Goal: Task Accomplishment & Management: Use online tool/utility

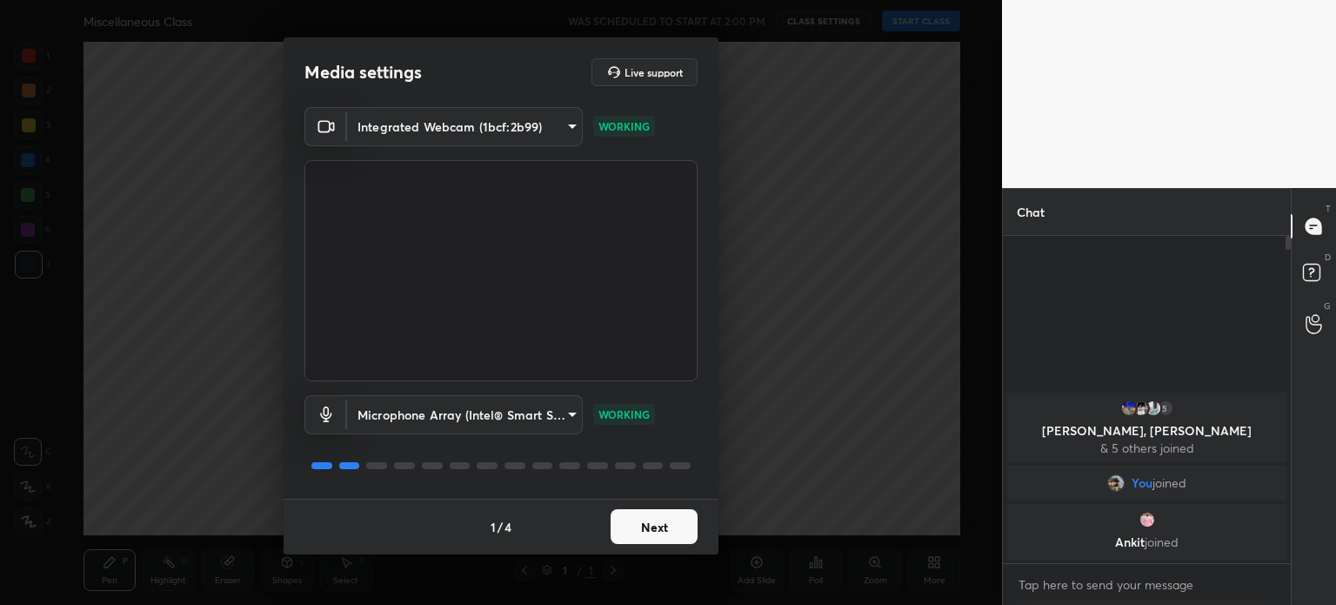
click at [655, 524] on button "Next" at bounding box center [654, 526] width 87 height 35
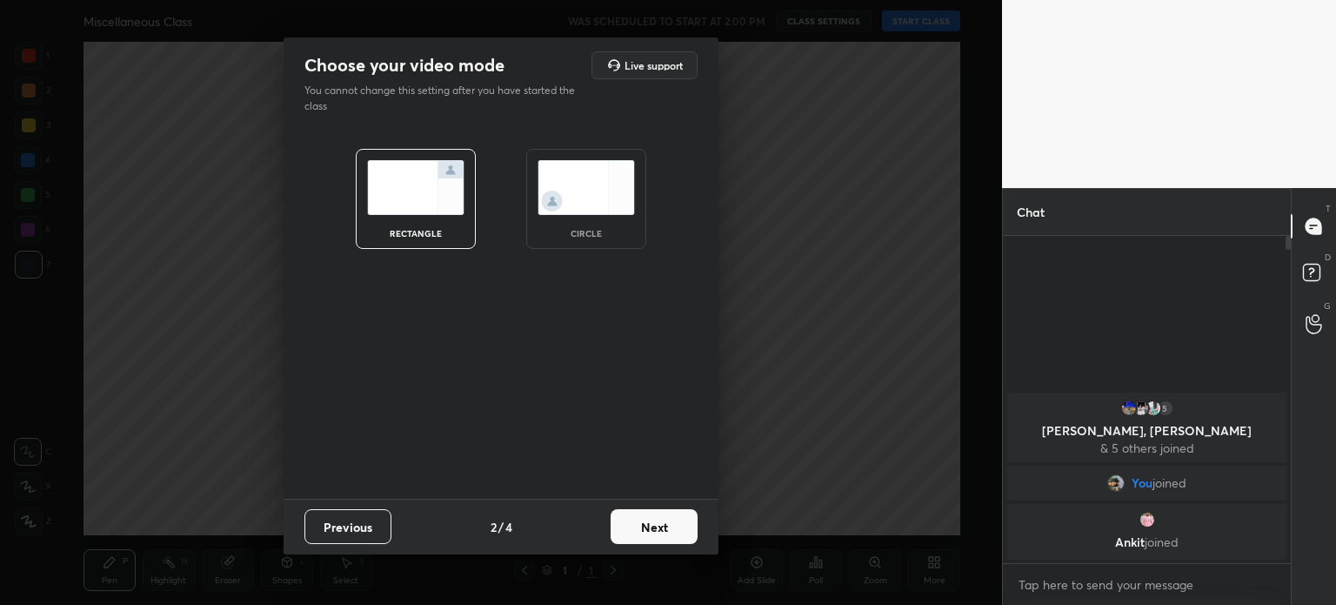
click at [592, 183] on img at bounding box center [586, 187] width 97 height 55
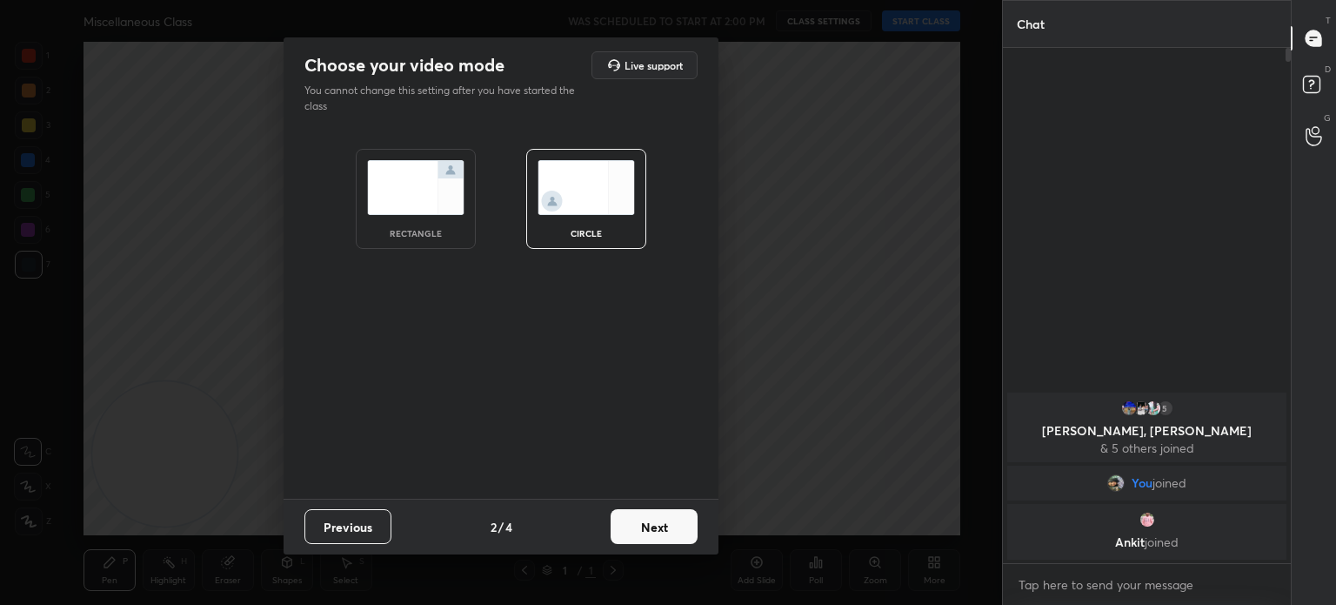
click at [661, 538] on button "Next" at bounding box center [654, 526] width 87 height 35
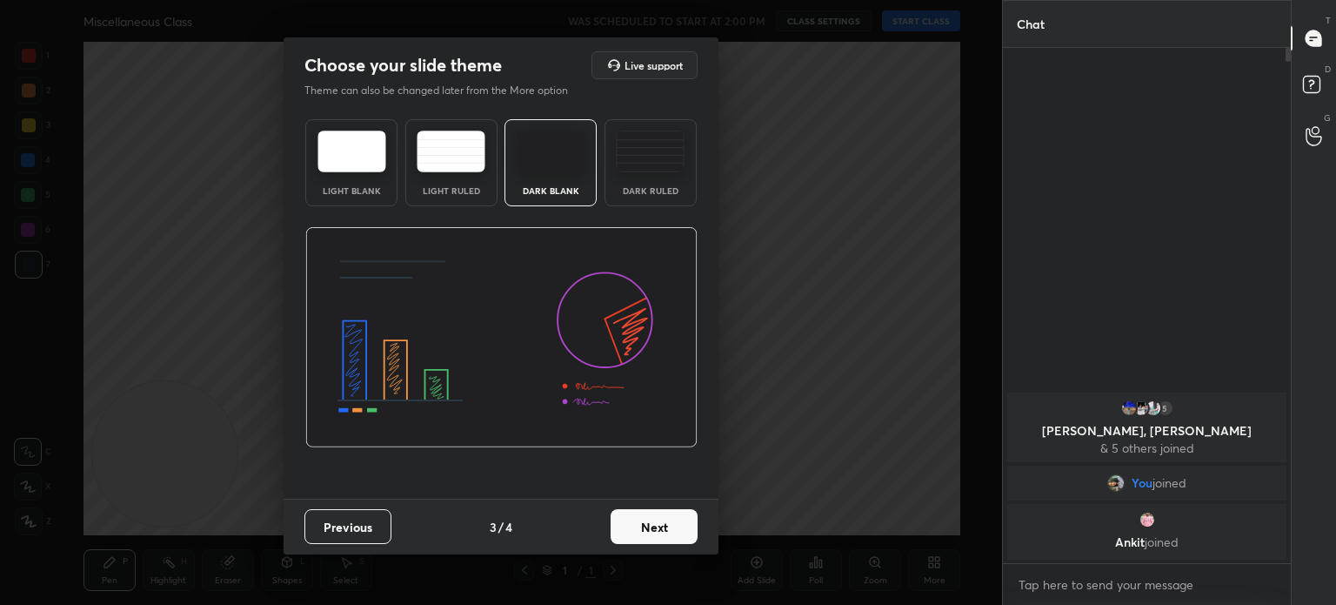
click at [660, 529] on button "Next" at bounding box center [654, 526] width 87 height 35
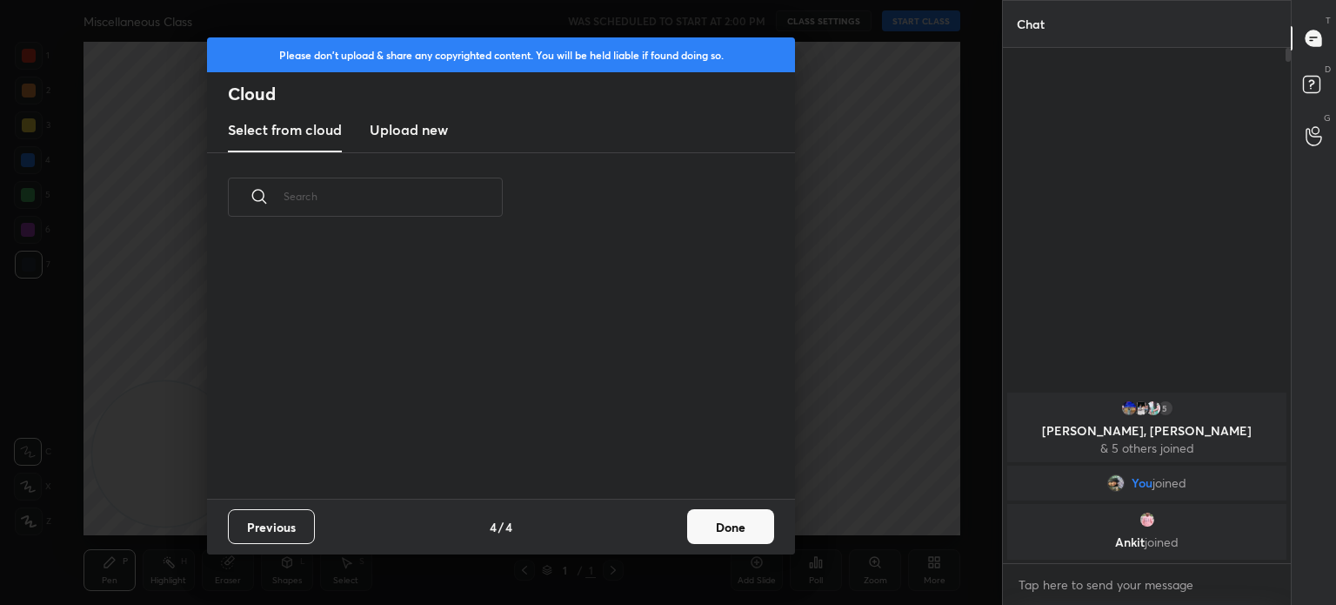
scroll to position [257, 558]
click at [419, 127] on h3 "Upload new" at bounding box center [409, 129] width 78 height 21
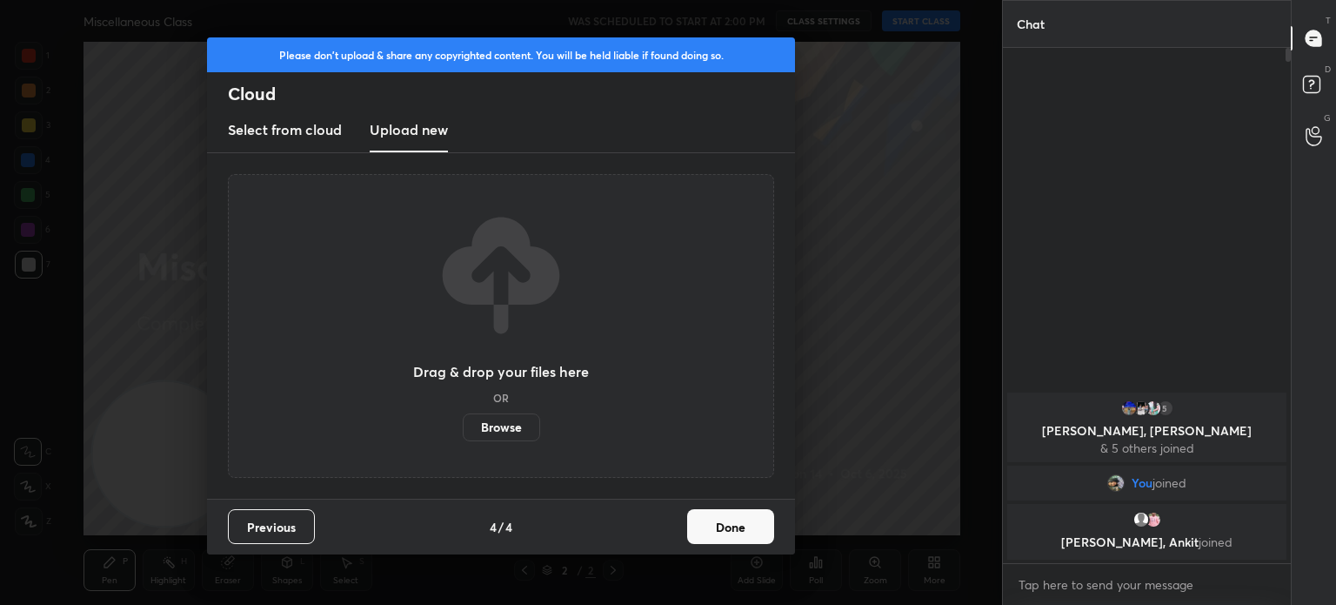
click at [513, 424] on label "Browse" at bounding box center [501, 427] width 77 height 28
click at [463, 424] on input "Browse" at bounding box center [463, 427] width 0 height 28
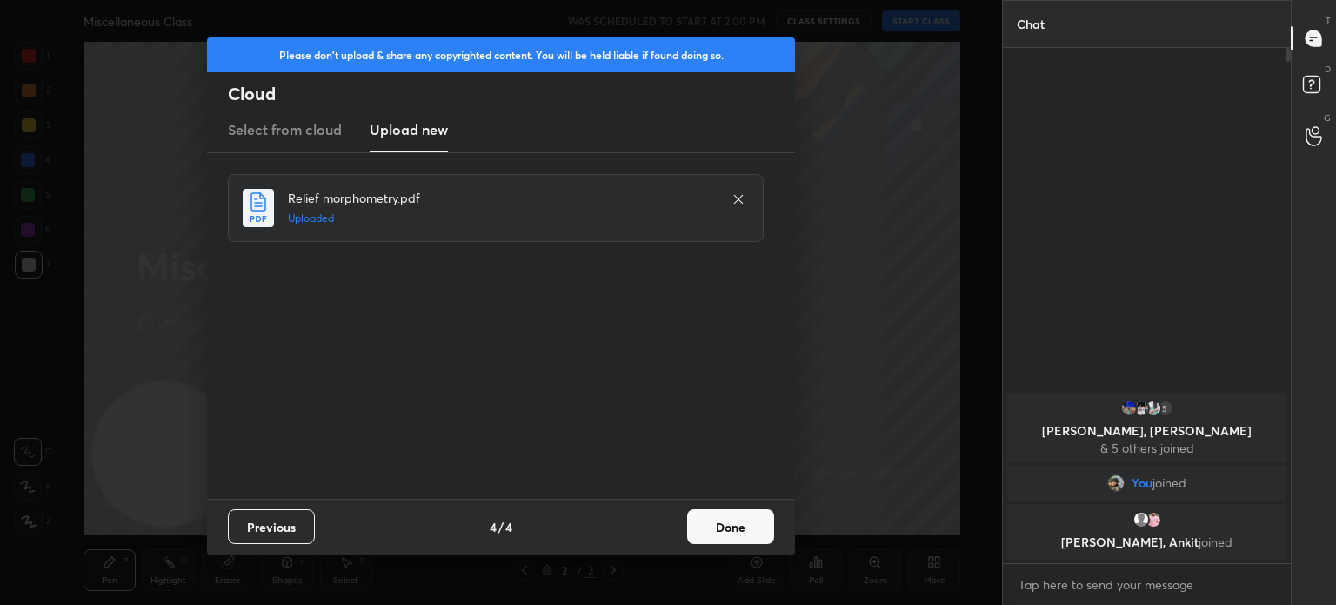
click at [759, 517] on button "Done" at bounding box center [730, 526] width 87 height 35
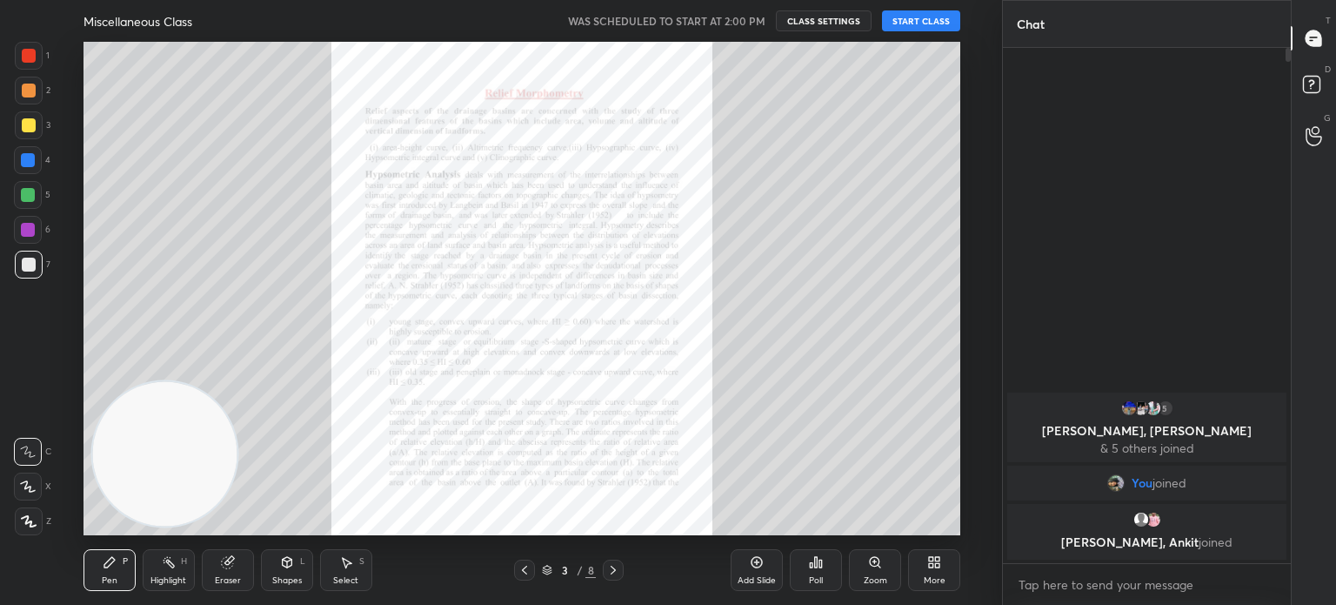
click at [919, 17] on button "START CLASS" at bounding box center [921, 20] width 78 height 21
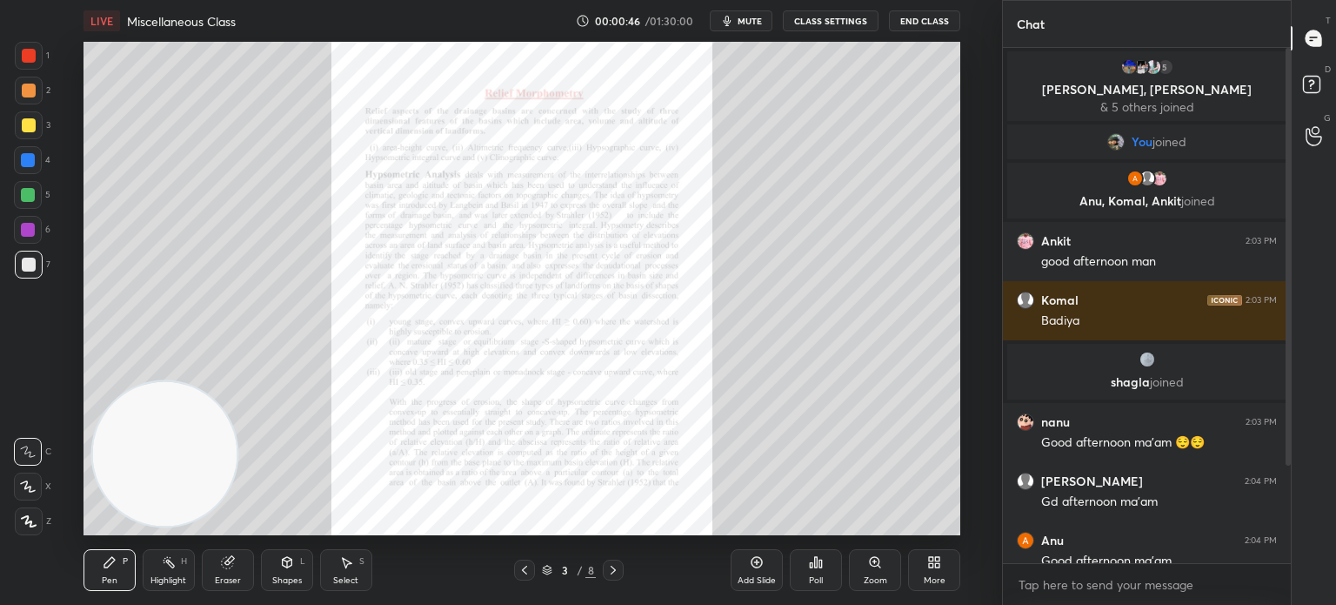
scroll to position [136, 0]
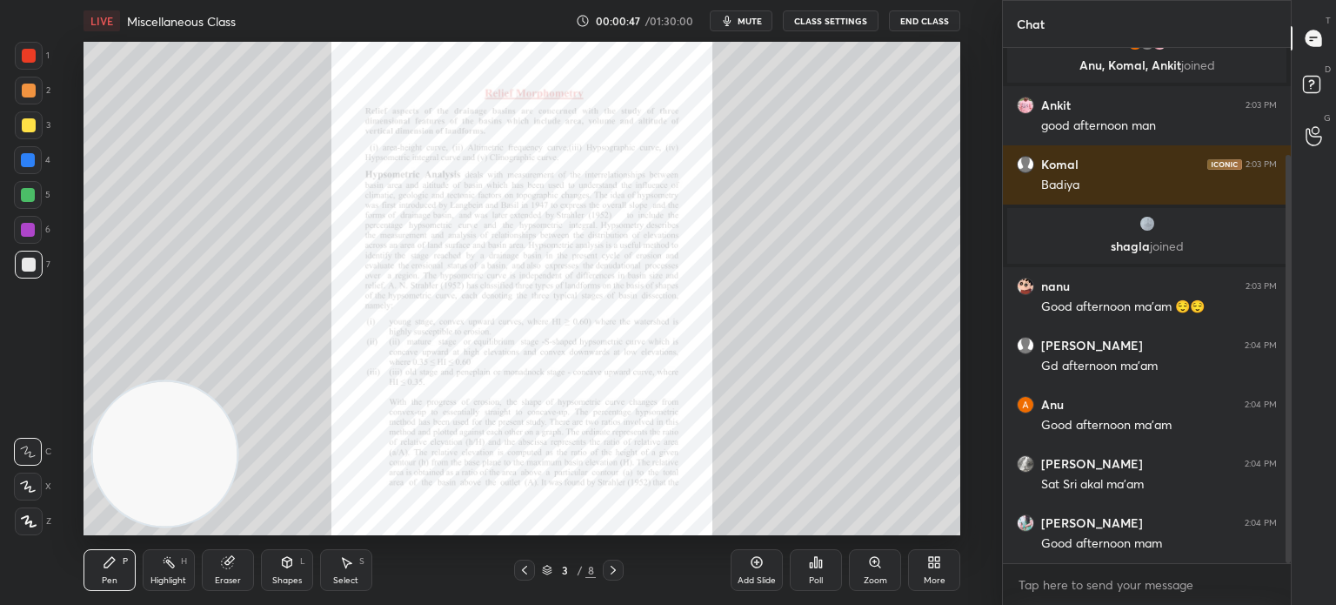
drag, startPoint x: 1289, startPoint y: 431, endPoint x: 1287, endPoint y: 510, distance: 78.3
click at [1287, 510] on div at bounding box center [1288, 359] width 5 height 408
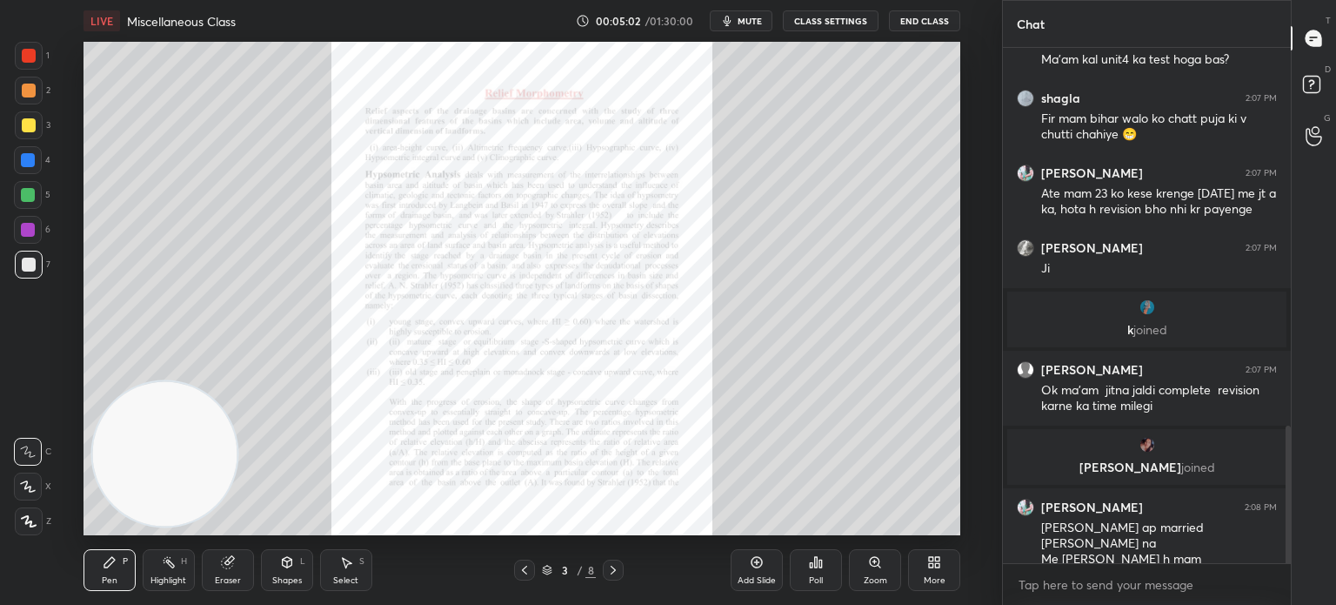
scroll to position [1435, 0]
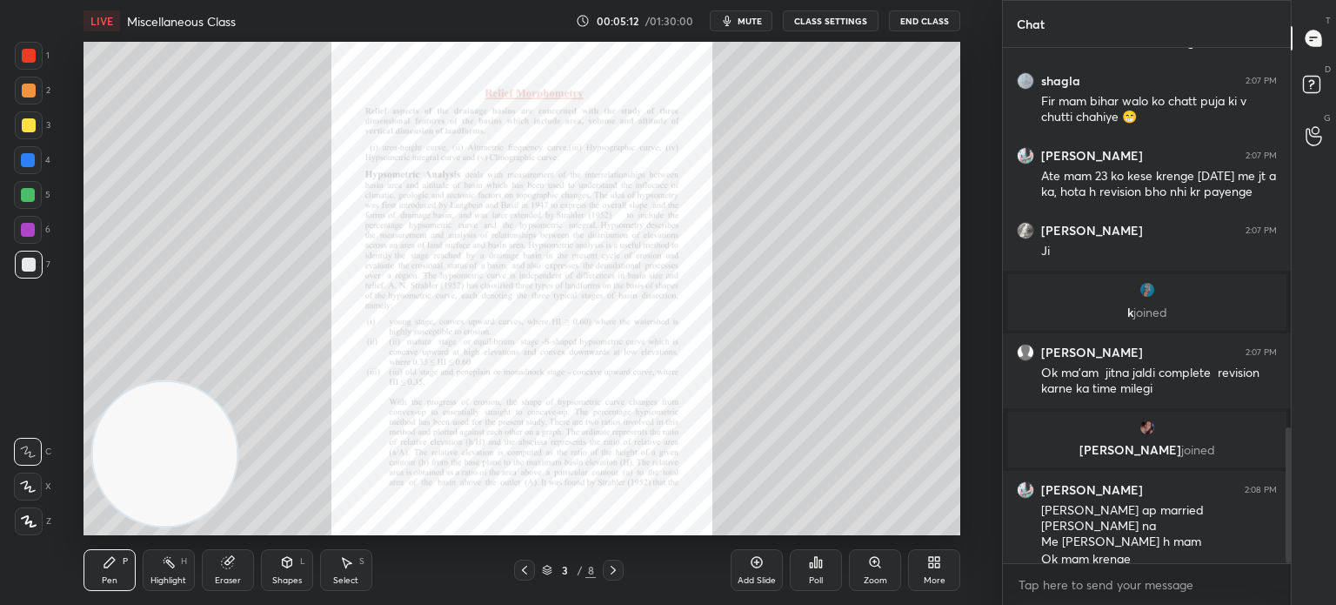
click at [875, 559] on icon at bounding box center [875, 560] width 0 height 3
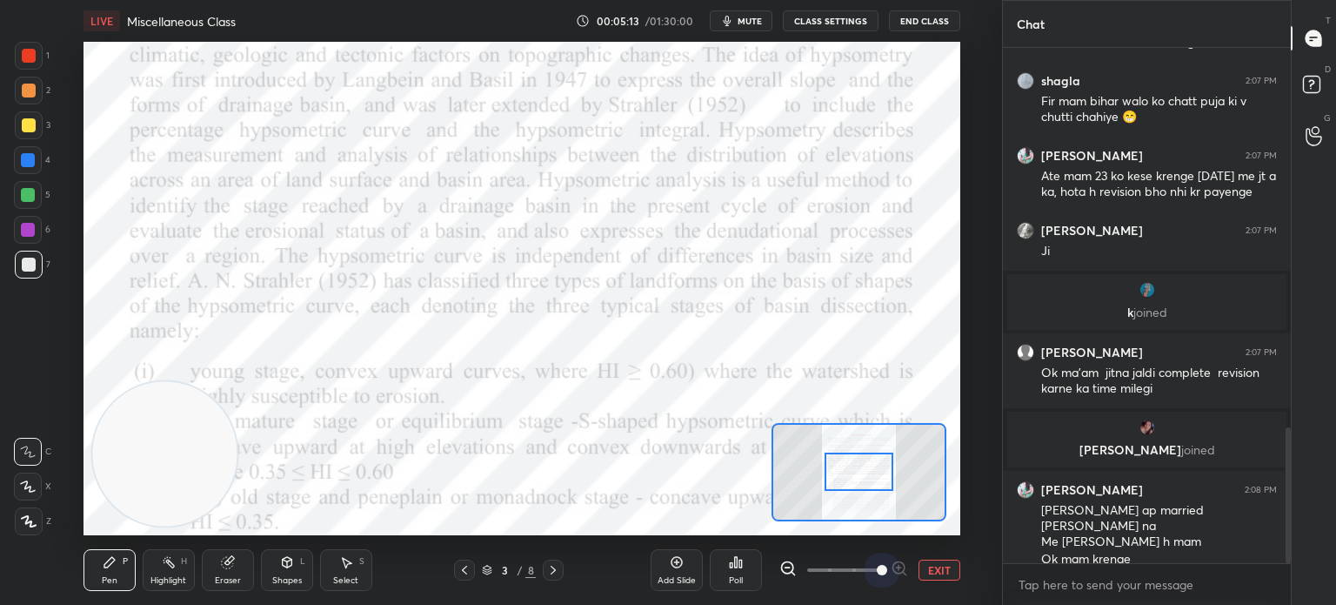
click at [874, 559] on span at bounding box center [843, 570] width 73 height 26
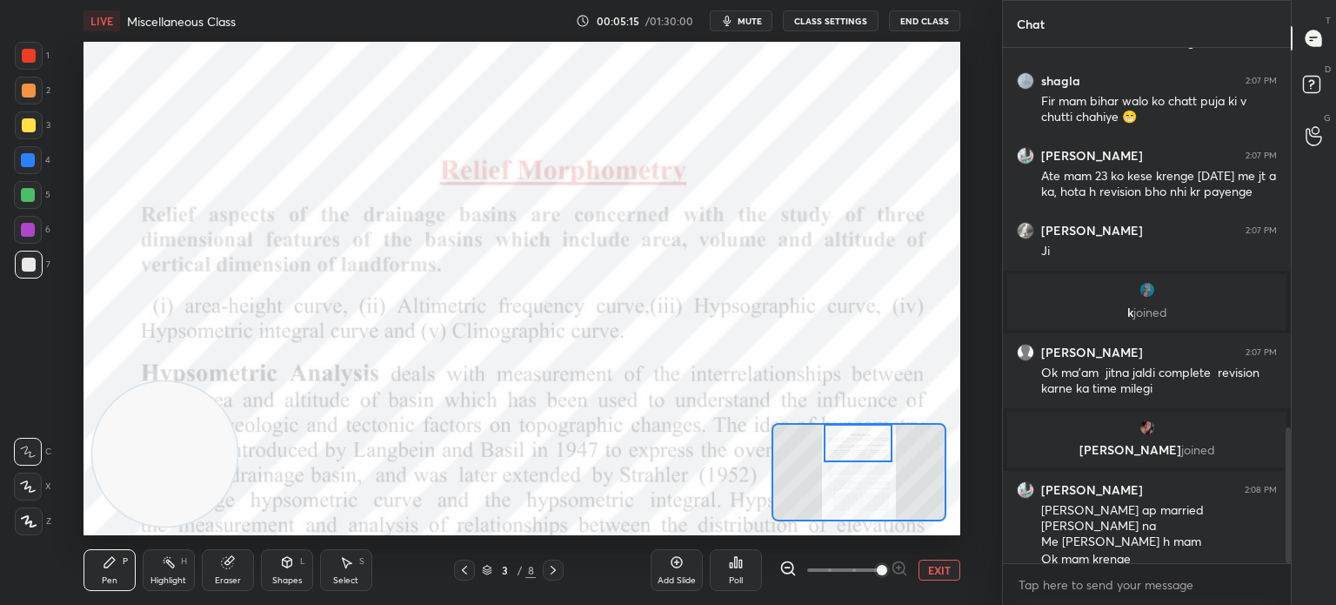
drag, startPoint x: 860, startPoint y: 474, endPoint x: 859, endPoint y: 441, distance: 33.1
click at [859, 441] on div at bounding box center [858, 443] width 69 height 38
click at [18, 491] on div at bounding box center [28, 486] width 28 height 28
click at [22, 51] on div at bounding box center [29, 56] width 14 height 14
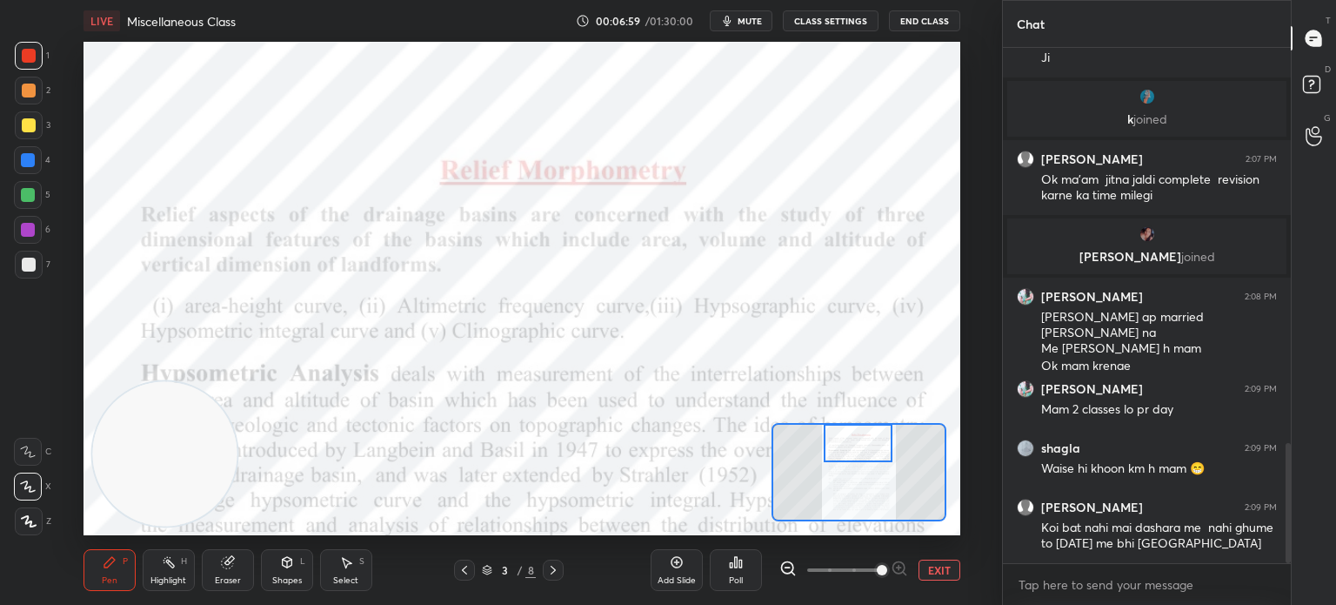
scroll to position [1688, 0]
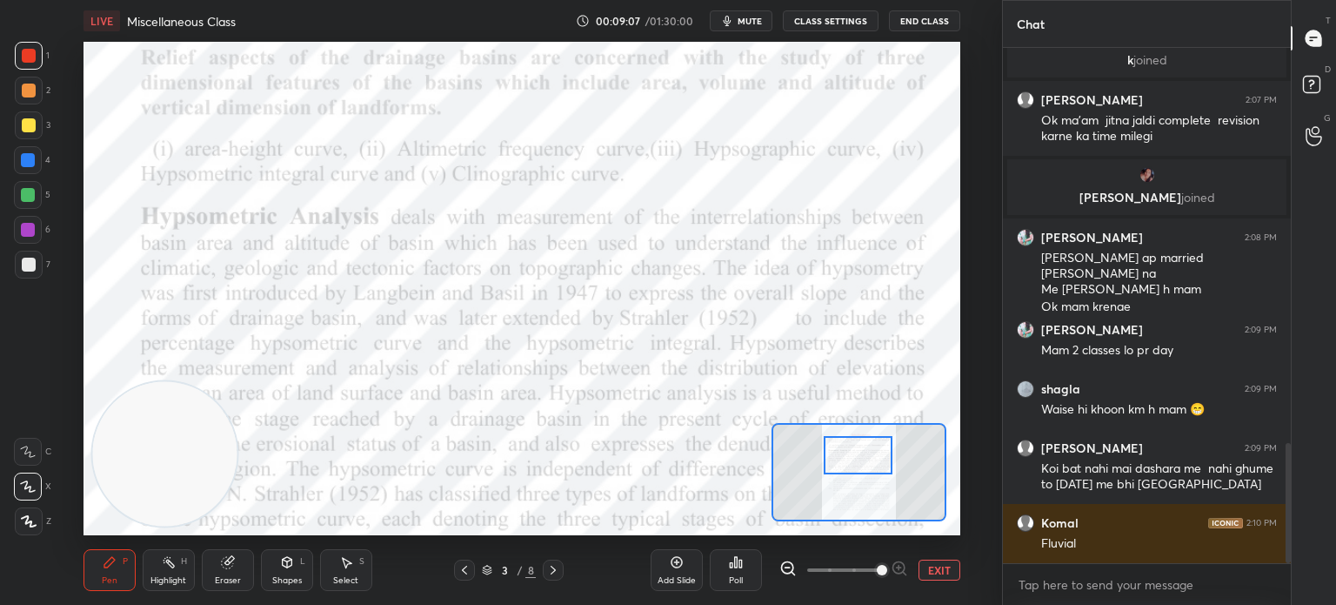
drag, startPoint x: 856, startPoint y: 449, endPoint x: 856, endPoint y: 462, distance: 13.0
click at [856, 462] on div at bounding box center [858, 455] width 69 height 38
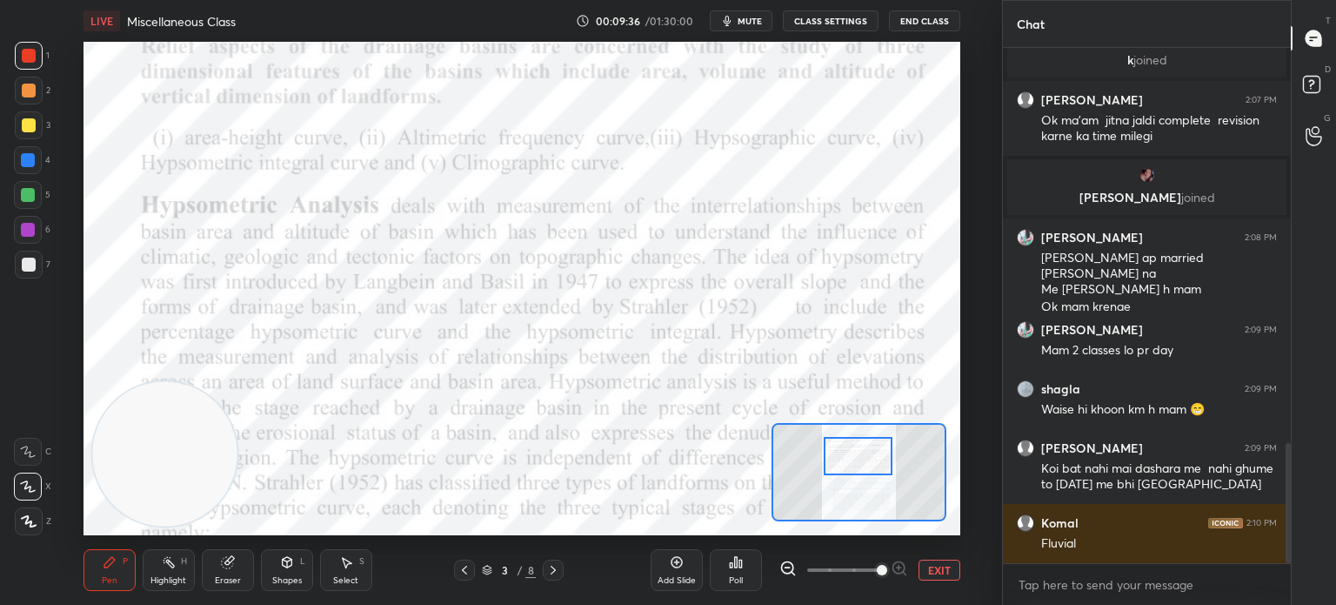
scroll to position [1747, 0]
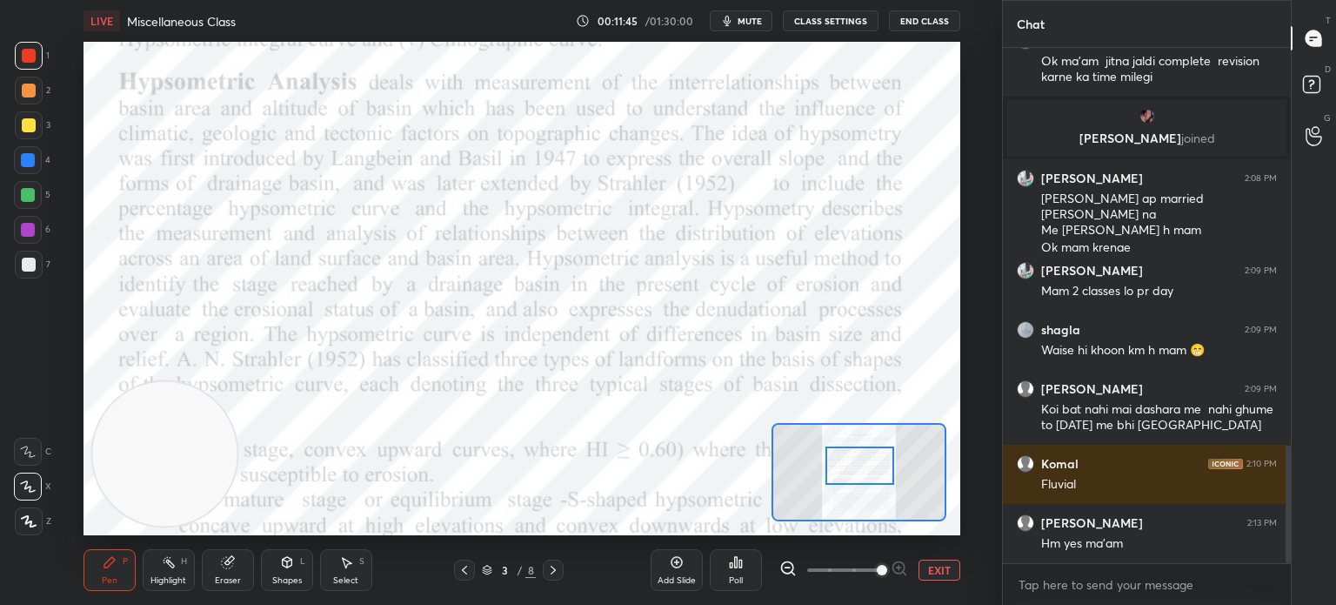
drag, startPoint x: 852, startPoint y: 462, endPoint x: 854, endPoint y: 471, distance: 9.7
click at [854, 471] on div at bounding box center [860, 465] width 69 height 38
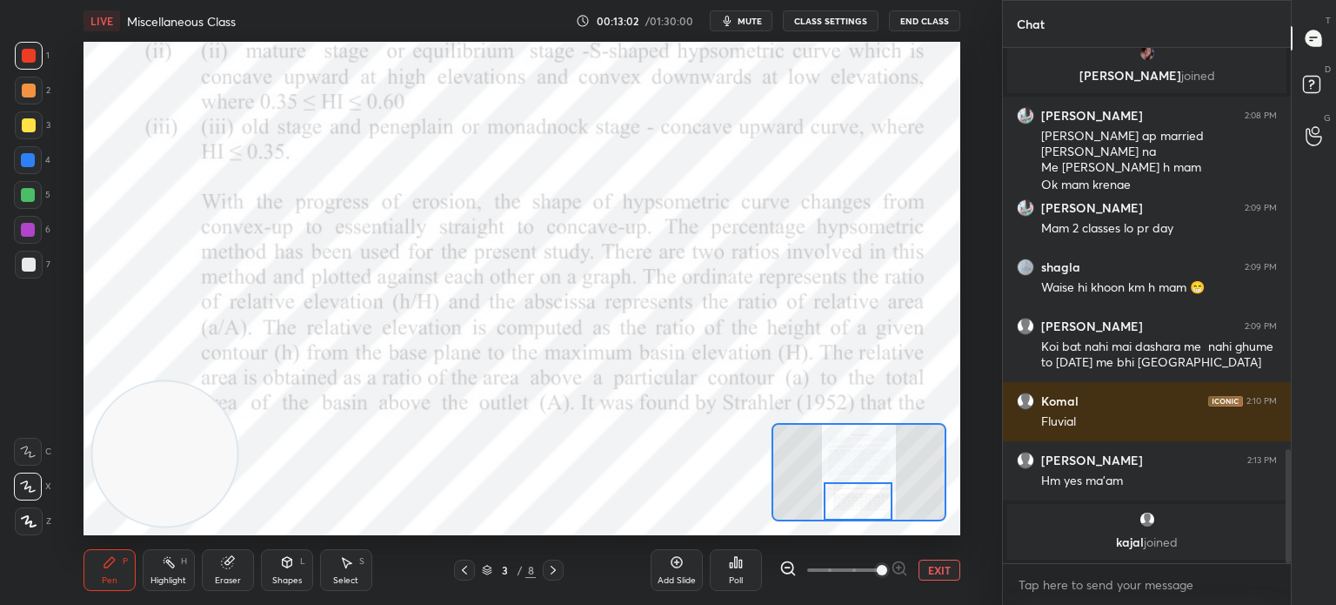
drag, startPoint x: 873, startPoint y: 478, endPoint x: 872, endPoint y: 542, distance: 63.5
click at [872, 542] on div "LIVE Miscellaneous Class 00:13:02 / 01:30:00 mute CLASS SETTINGS End Class Sett…" at bounding box center [522, 302] width 933 height 605
click at [553, 576] on icon at bounding box center [553, 570] width 14 height 14
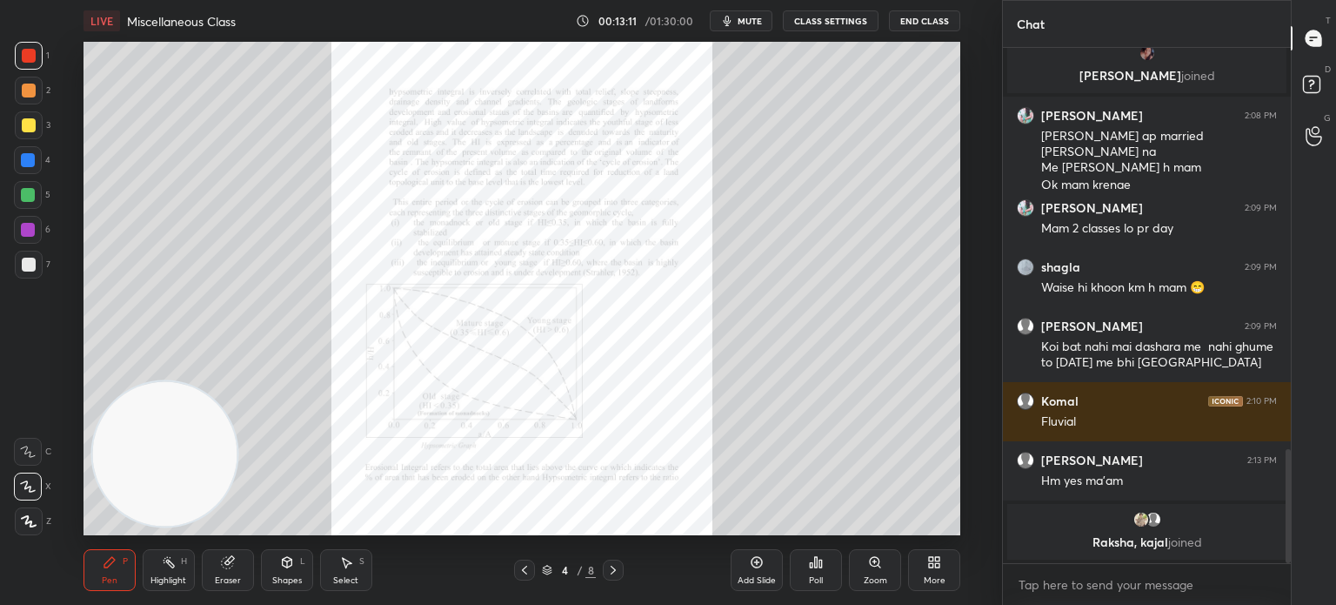
click at [876, 559] on icon at bounding box center [875, 562] width 10 height 10
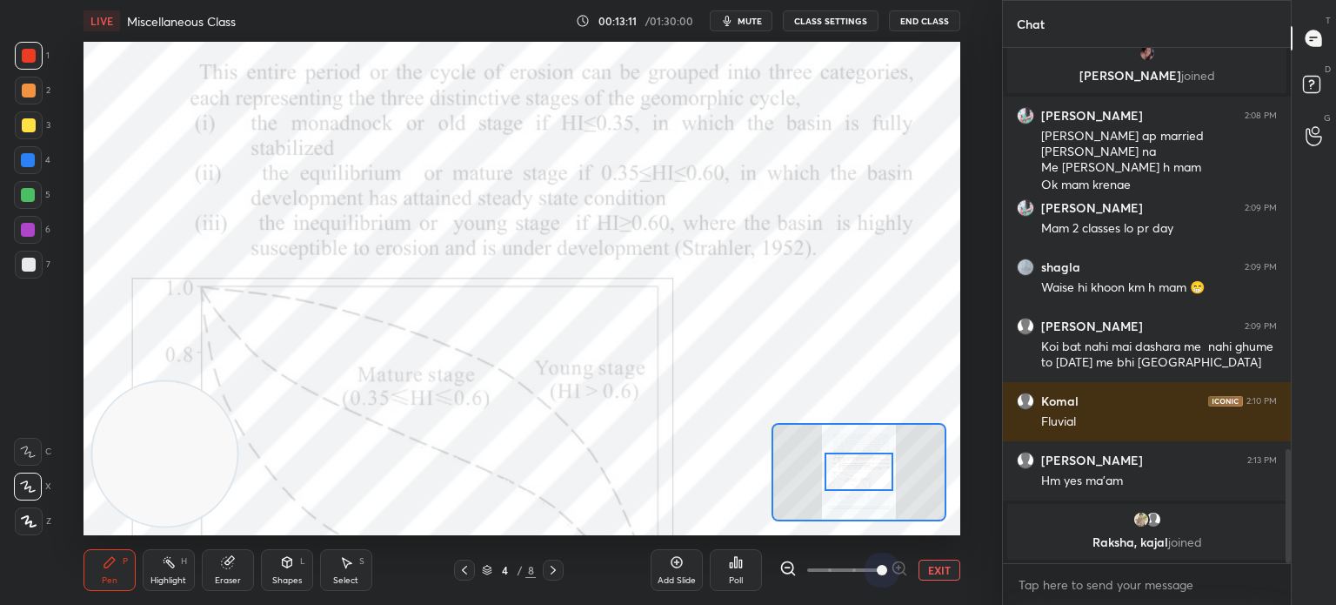
click at [876, 559] on span at bounding box center [843, 570] width 73 height 26
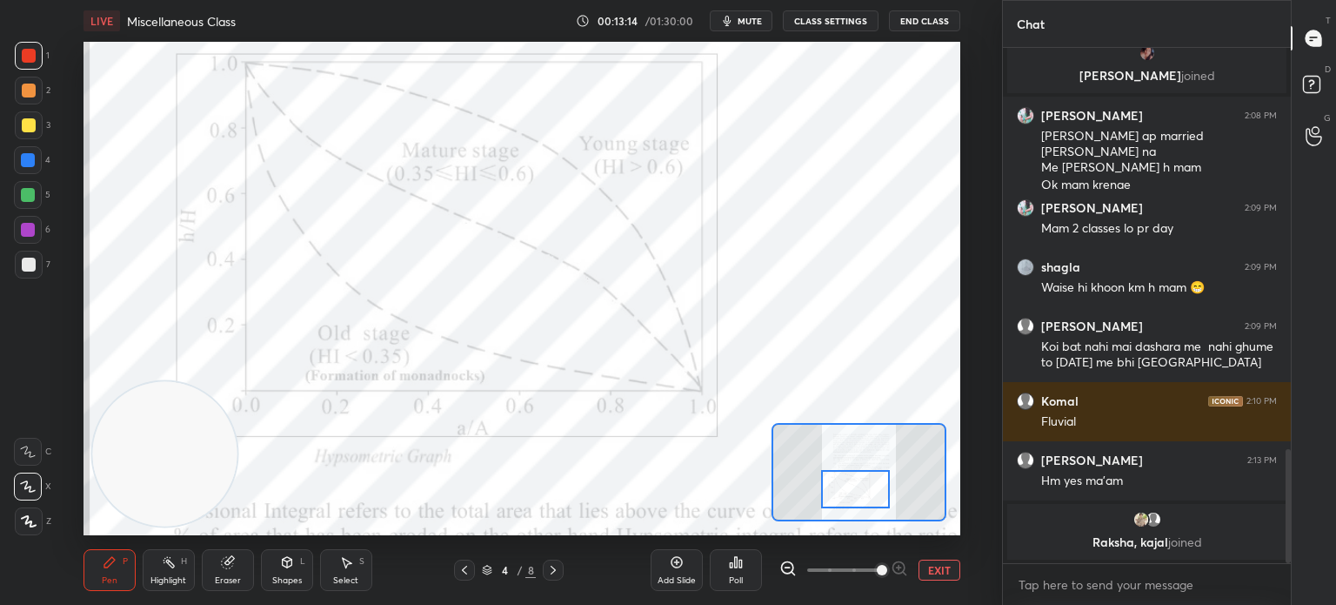
drag, startPoint x: 856, startPoint y: 479, endPoint x: 852, endPoint y: 497, distance: 17.7
click at [852, 497] on div at bounding box center [855, 489] width 69 height 38
click at [457, 570] on div at bounding box center [464, 569] width 21 height 21
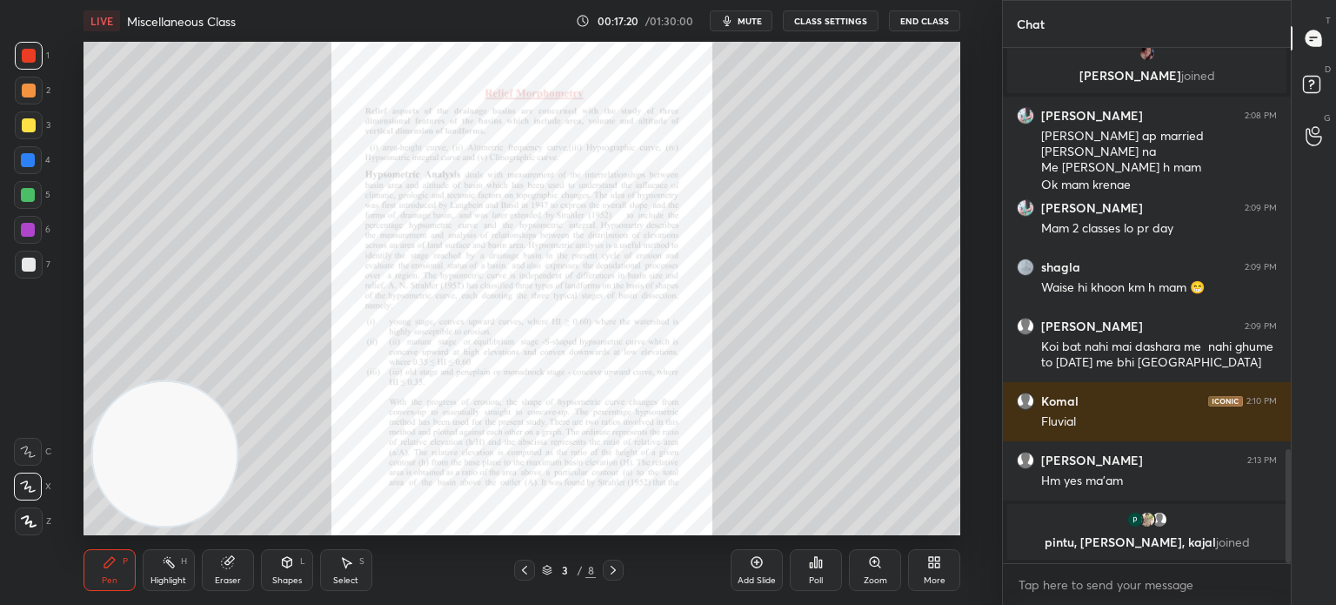
click at [878, 563] on icon at bounding box center [875, 562] width 10 height 10
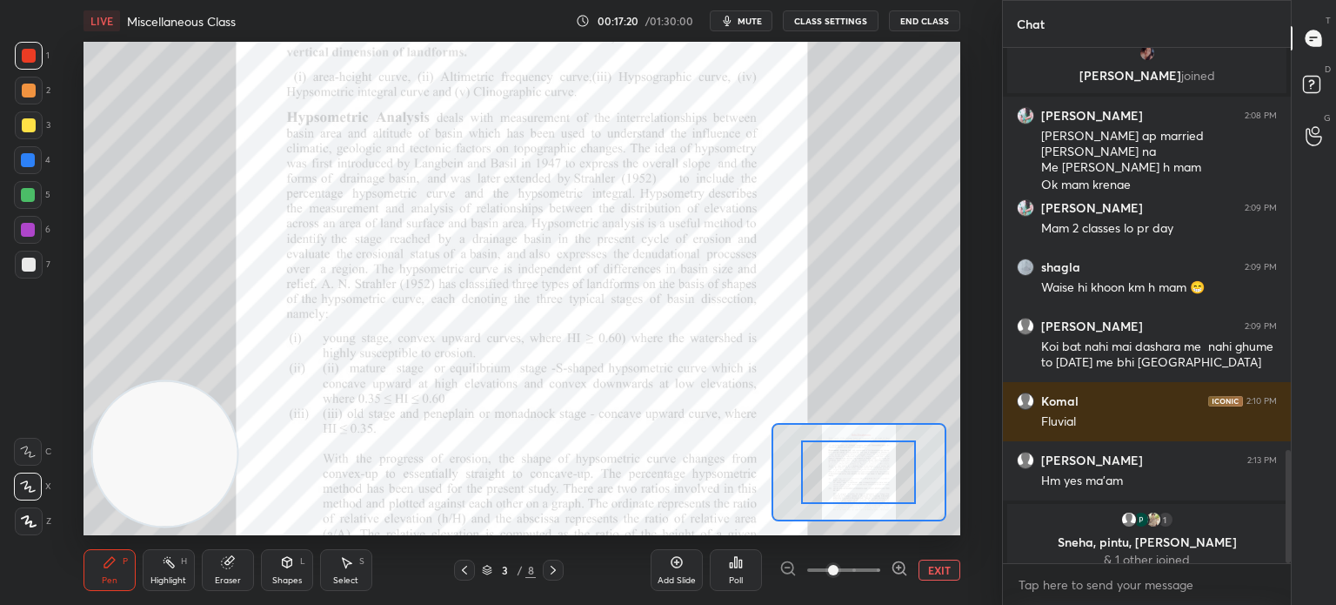
scroll to position [1823, 0]
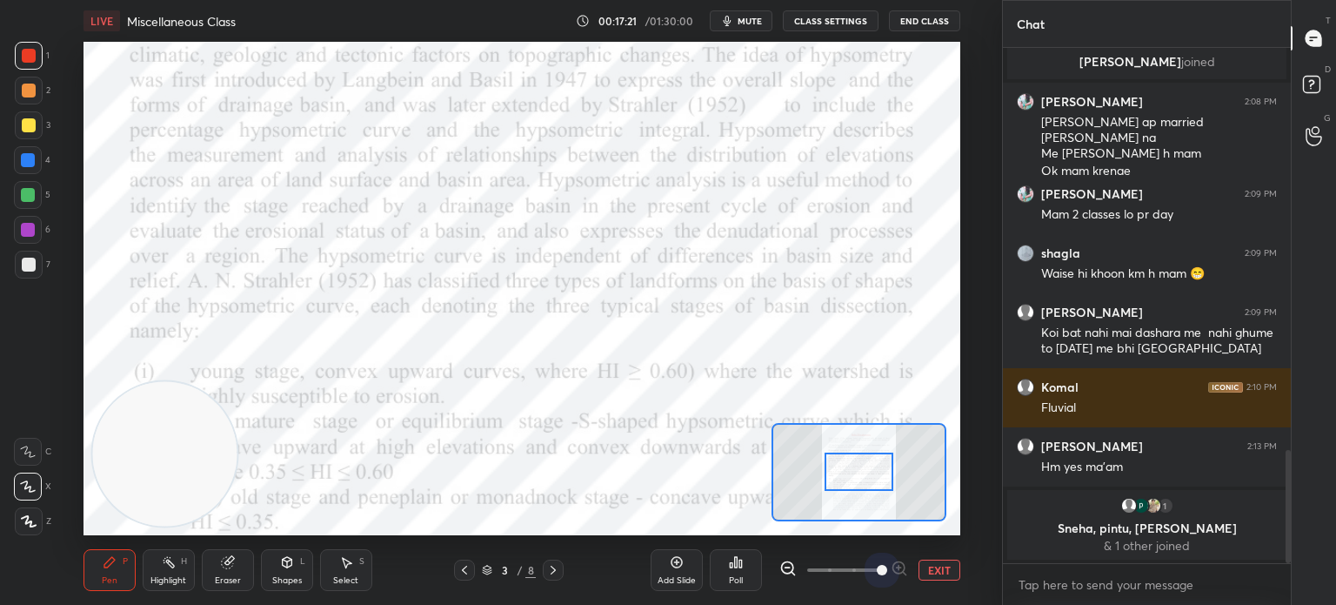
click at [878, 563] on span at bounding box center [843, 570] width 73 height 26
drag, startPoint x: 178, startPoint y: 465, endPoint x: 80, endPoint y: 438, distance: 101.9
click at [81, 442] on div "Setting up your live class Poll for secs No correct answer Start poll" at bounding box center [522, 288] width 933 height 493
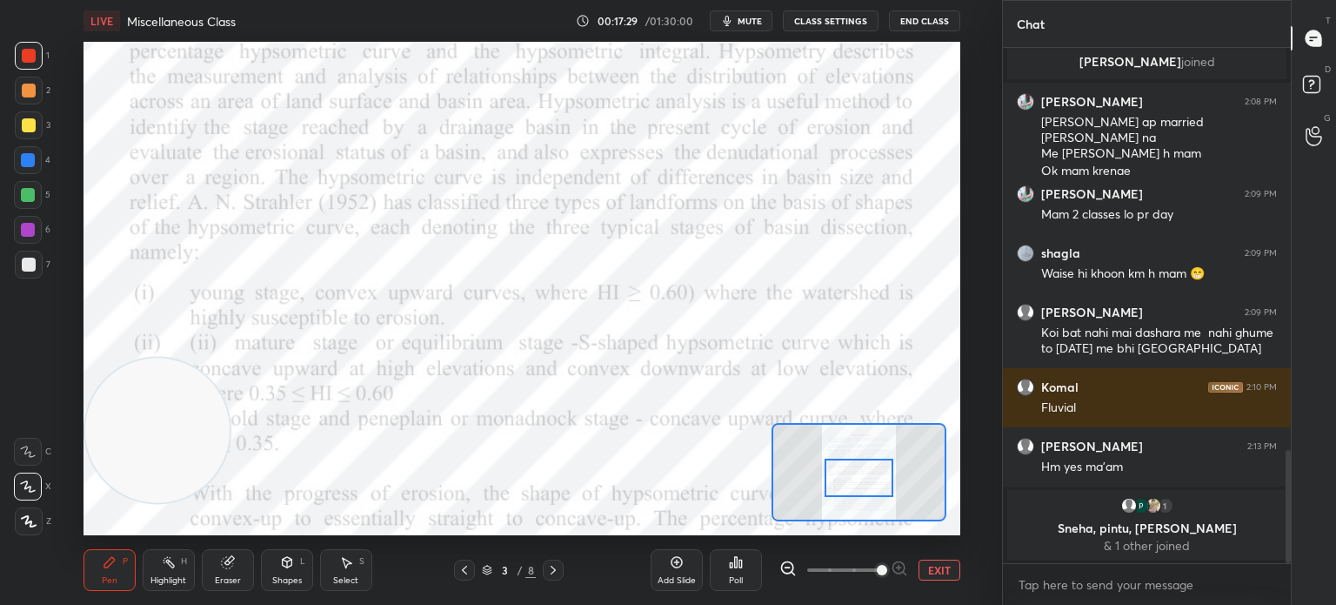
click at [851, 487] on div at bounding box center [859, 477] width 69 height 38
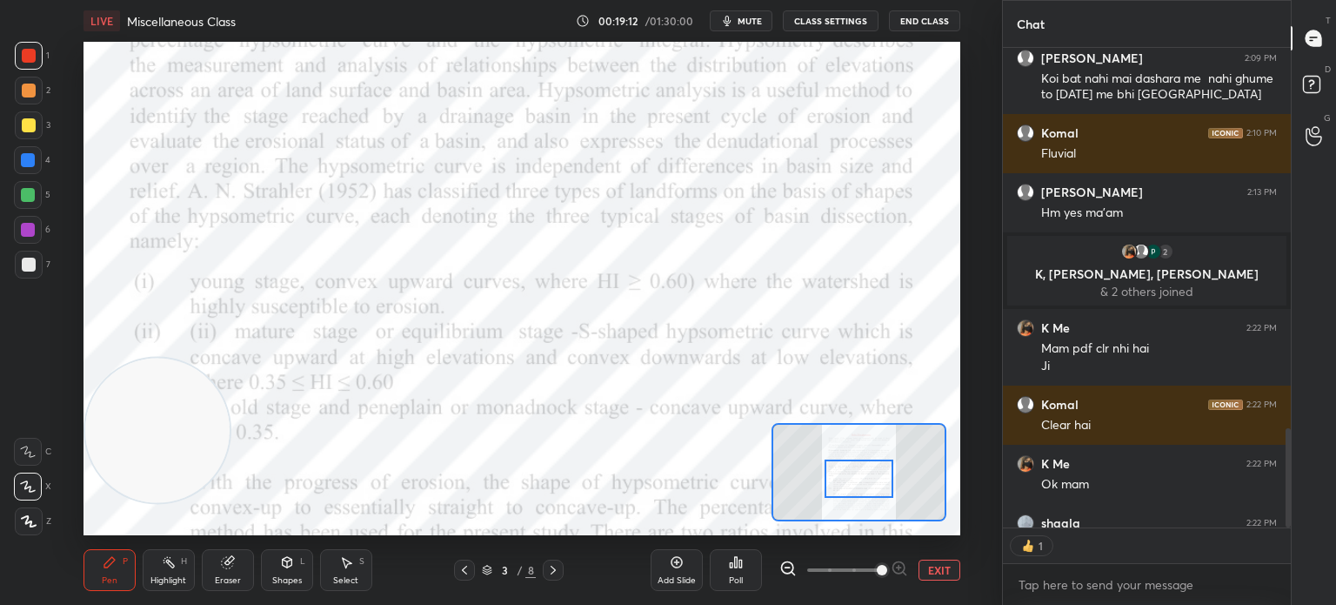
scroll to position [5, 5]
click at [551, 570] on icon at bounding box center [553, 570] width 14 height 14
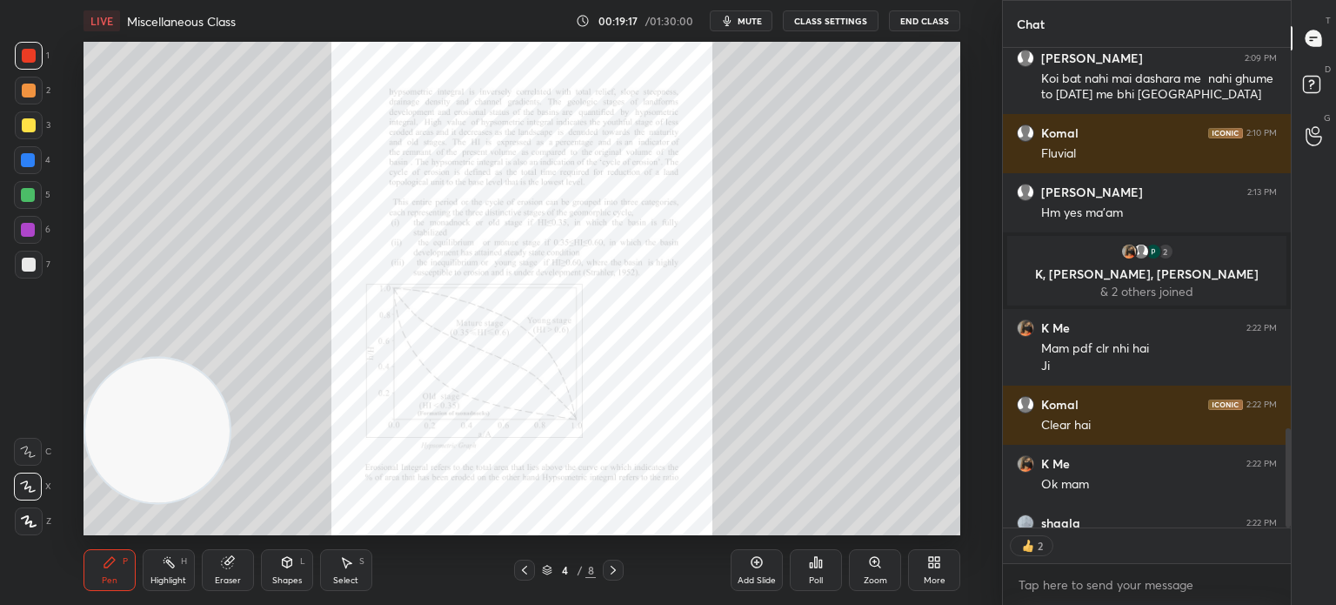
click at [878, 560] on icon at bounding box center [875, 562] width 10 height 10
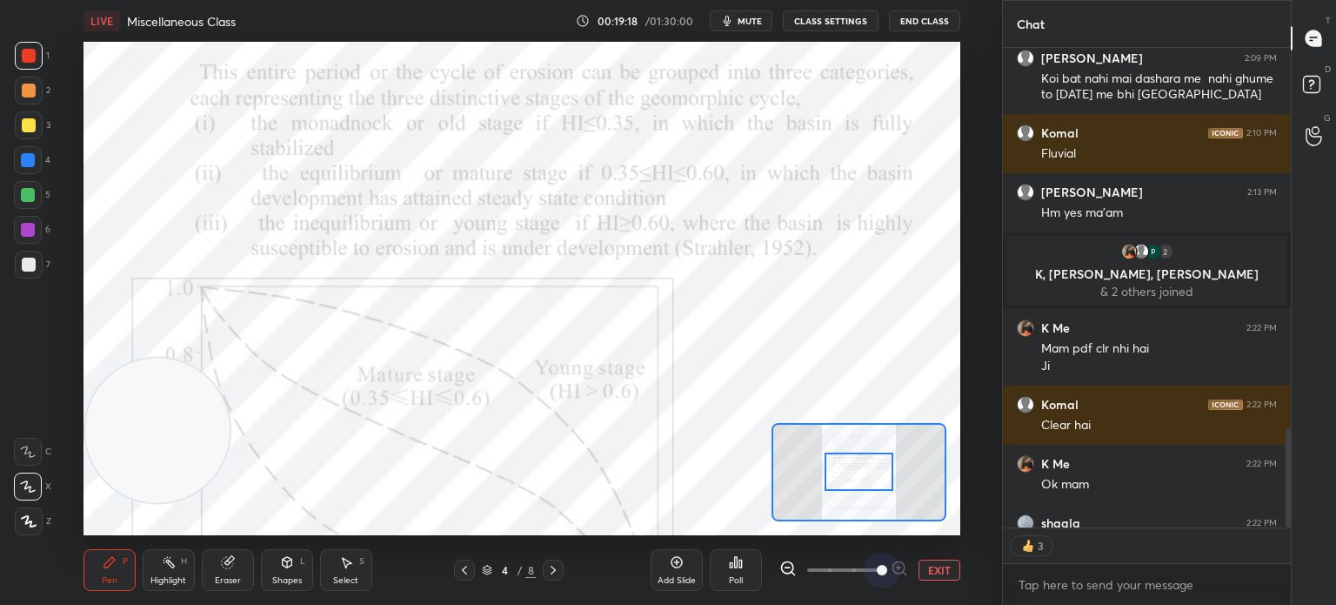
click at [878, 560] on span at bounding box center [843, 570] width 73 height 26
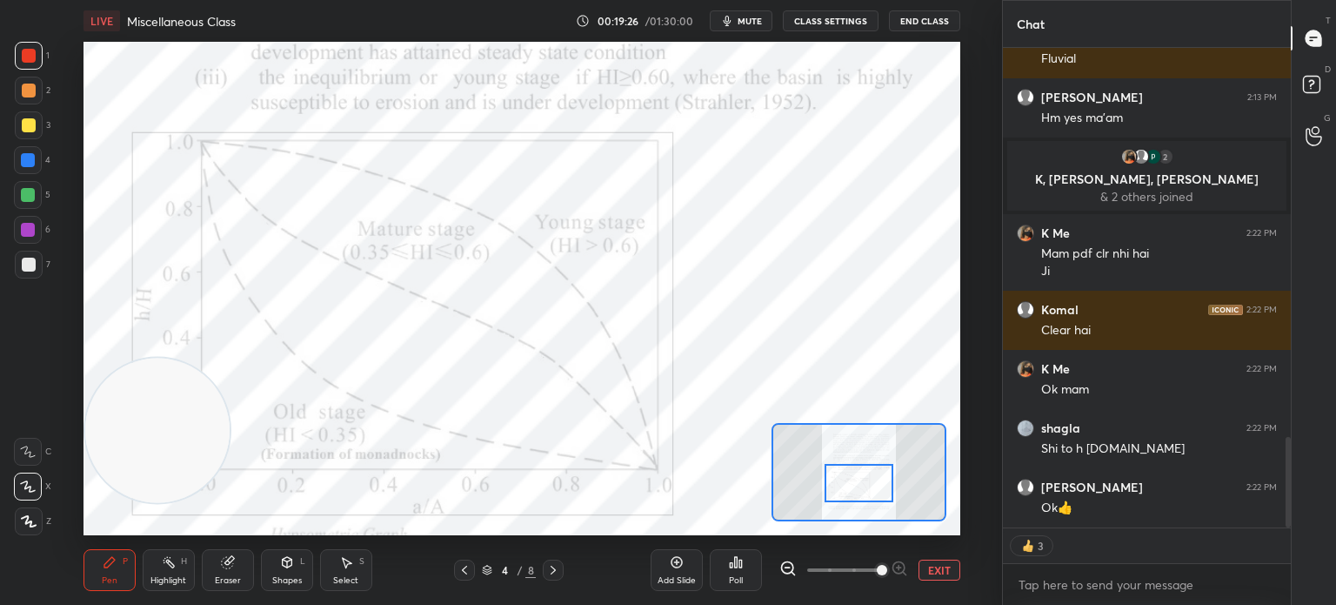
drag, startPoint x: 851, startPoint y: 474, endPoint x: 851, endPoint y: 486, distance: 12.2
click at [851, 486] on div at bounding box center [859, 483] width 69 height 38
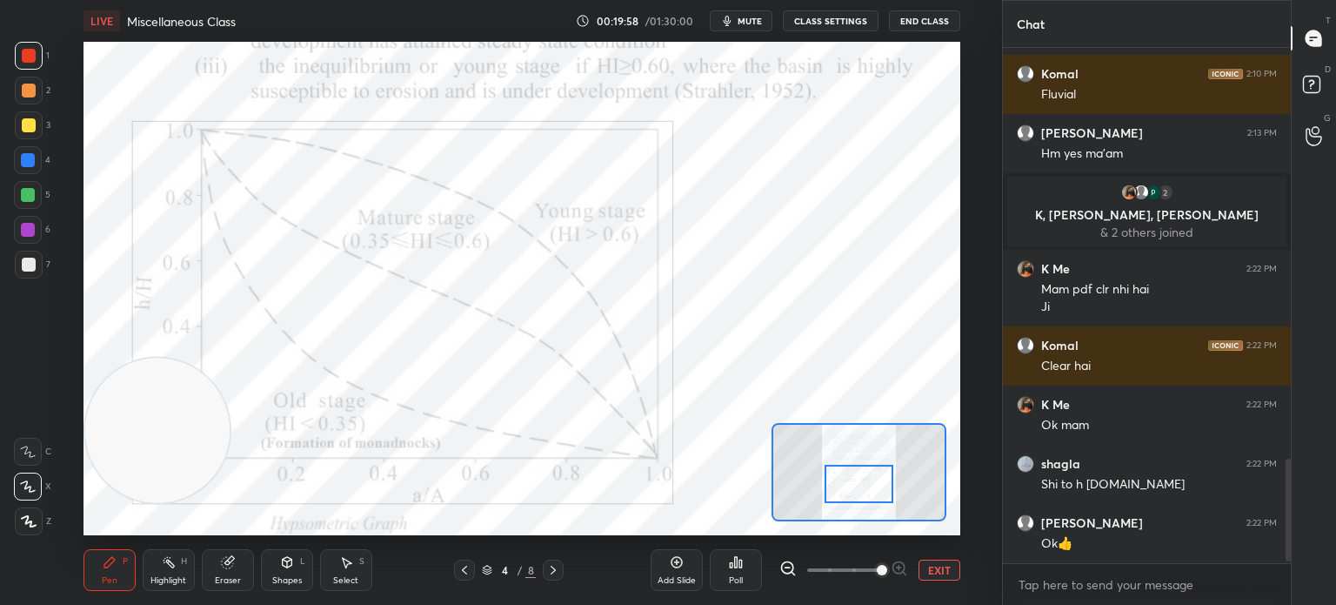
scroll to position [2082, 0]
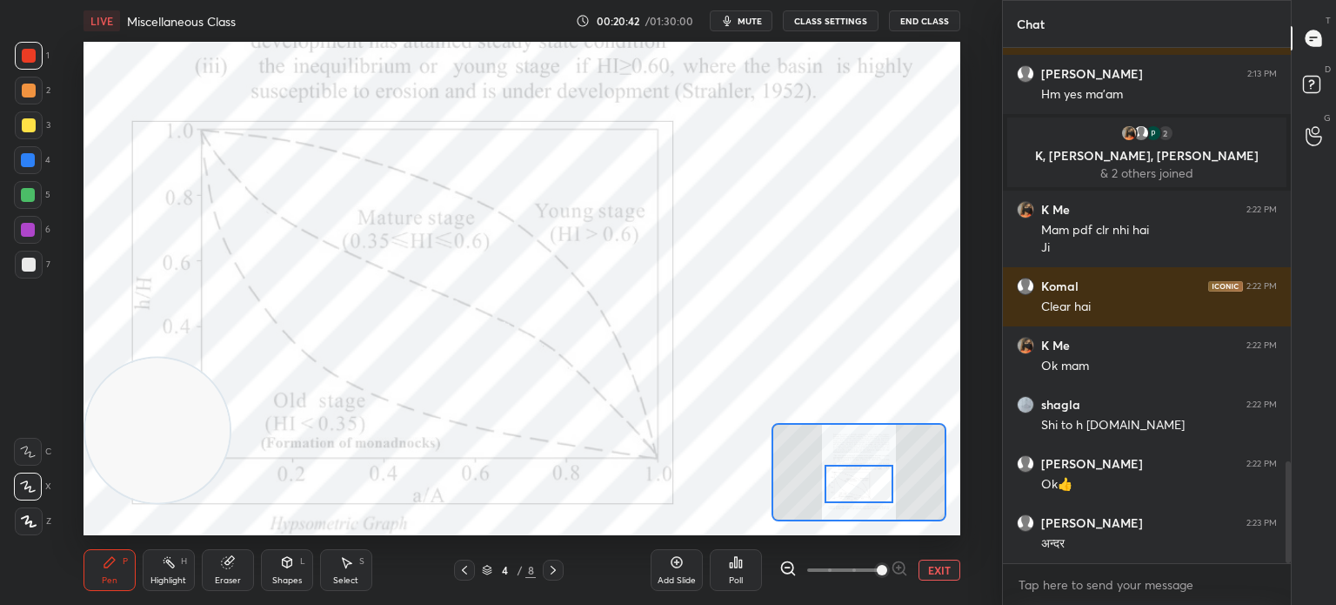
click at [465, 567] on icon at bounding box center [464, 569] width 5 height 9
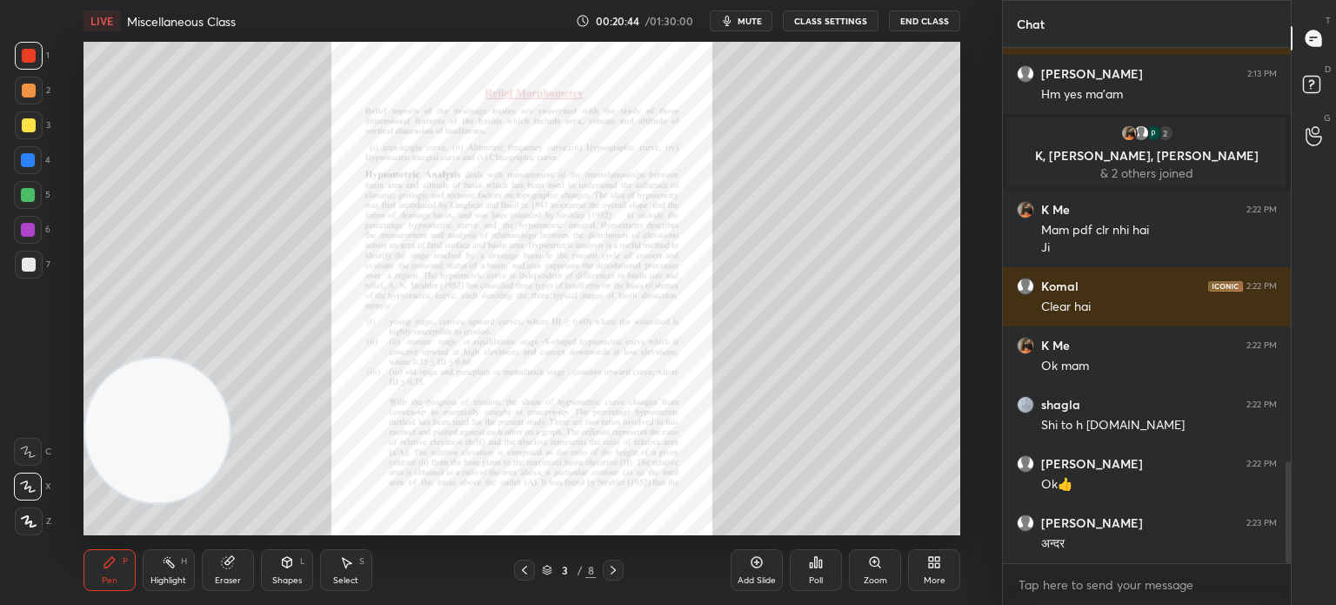
click at [876, 565] on icon at bounding box center [875, 562] width 10 height 10
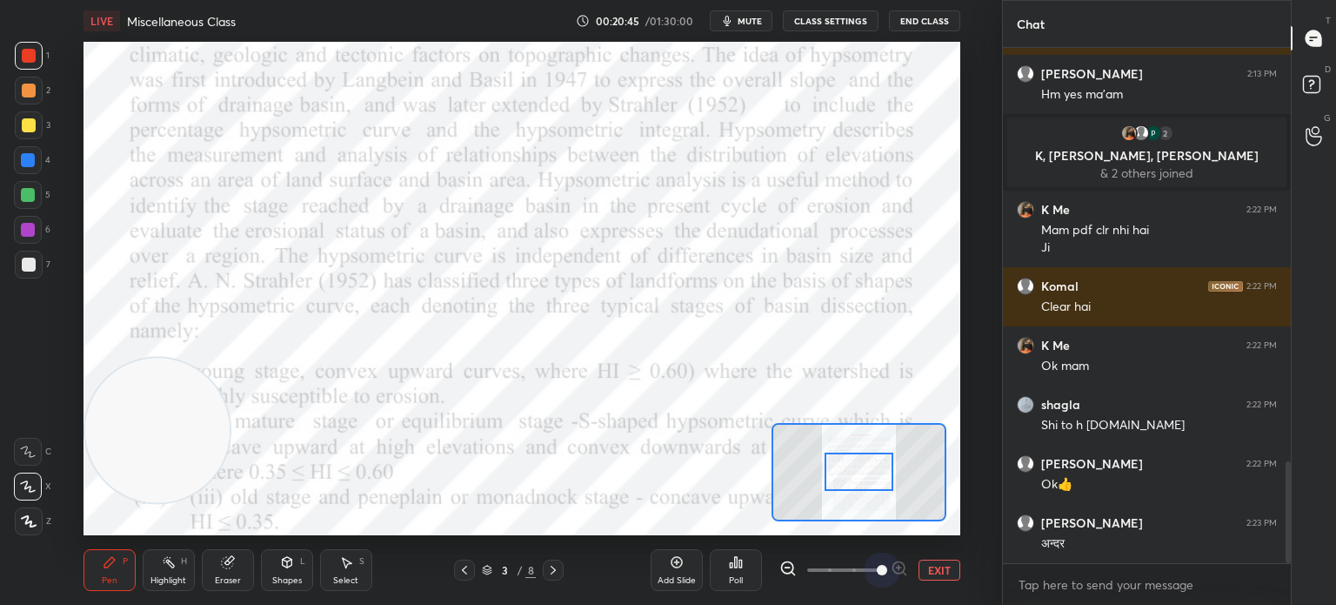
click at [876, 565] on span at bounding box center [843, 570] width 73 height 26
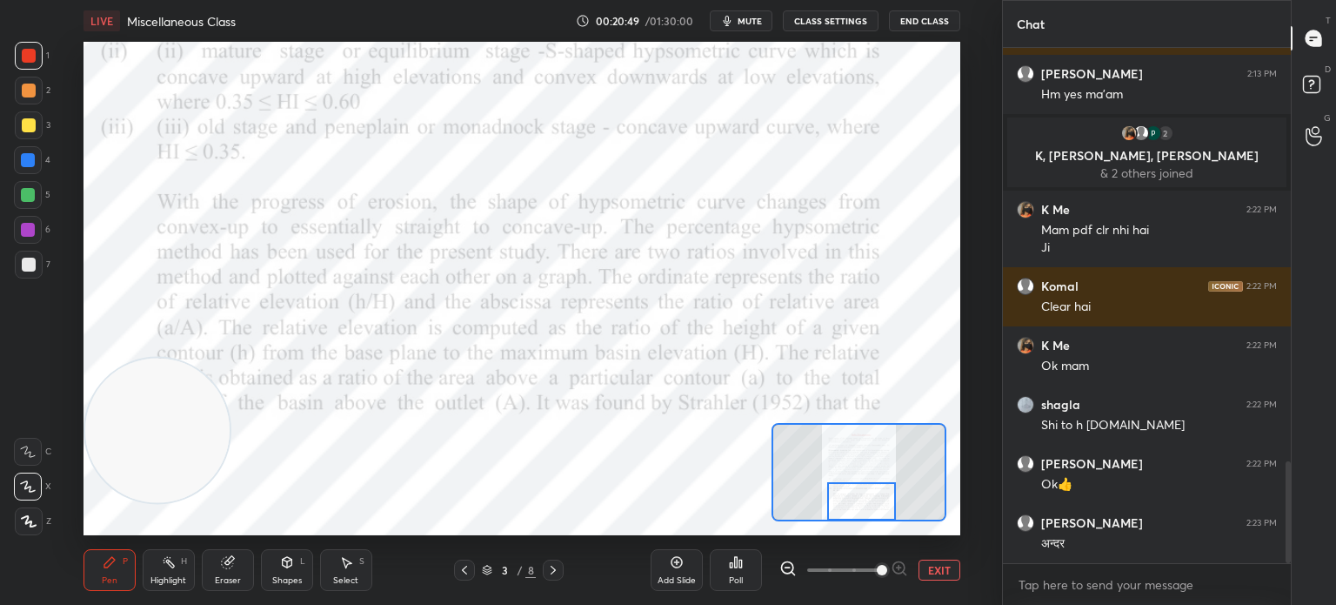
drag, startPoint x: 877, startPoint y: 469, endPoint x: 879, endPoint y: 502, distance: 33.2
click at [879, 502] on div at bounding box center [861, 501] width 69 height 38
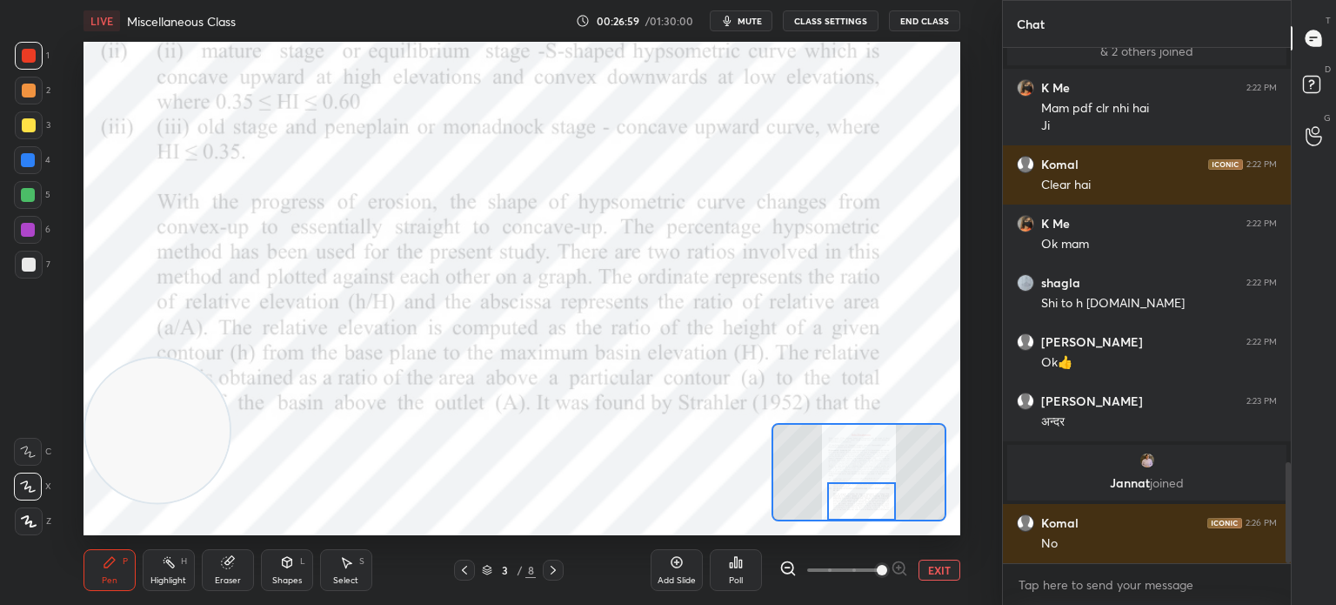
scroll to position [2117, 0]
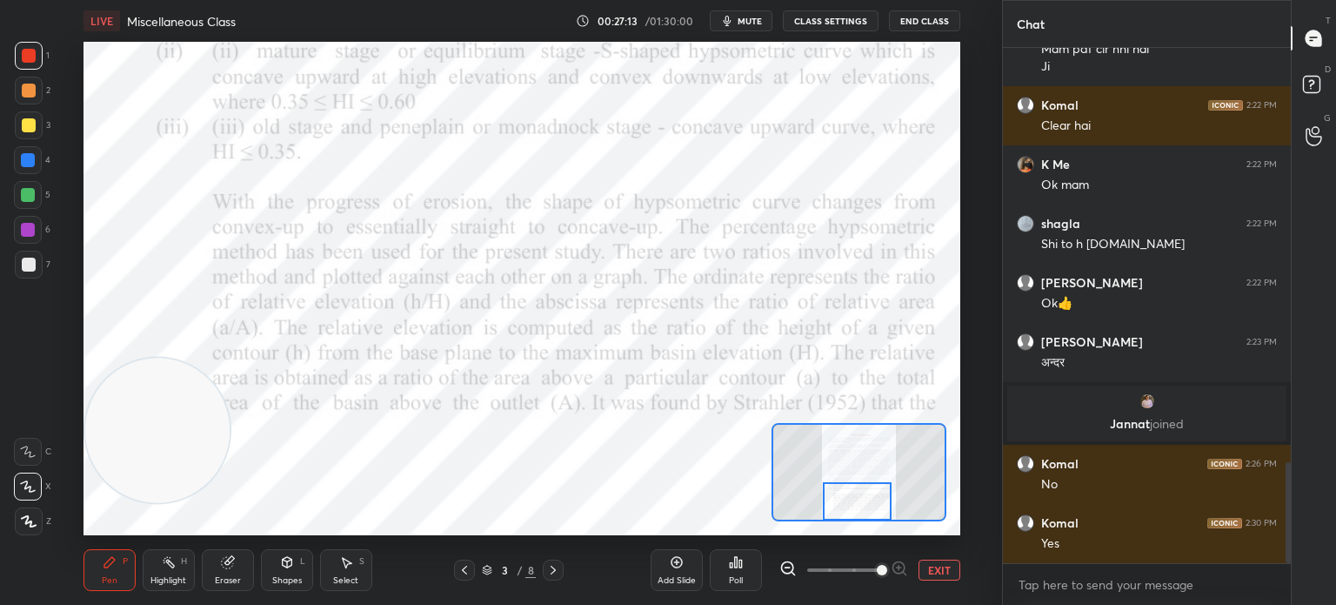
drag, startPoint x: 878, startPoint y: 500, endPoint x: 873, endPoint y: 513, distance: 13.8
click at [873, 513] on div at bounding box center [857, 501] width 69 height 38
click at [546, 573] on icon at bounding box center [553, 570] width 14 height 14
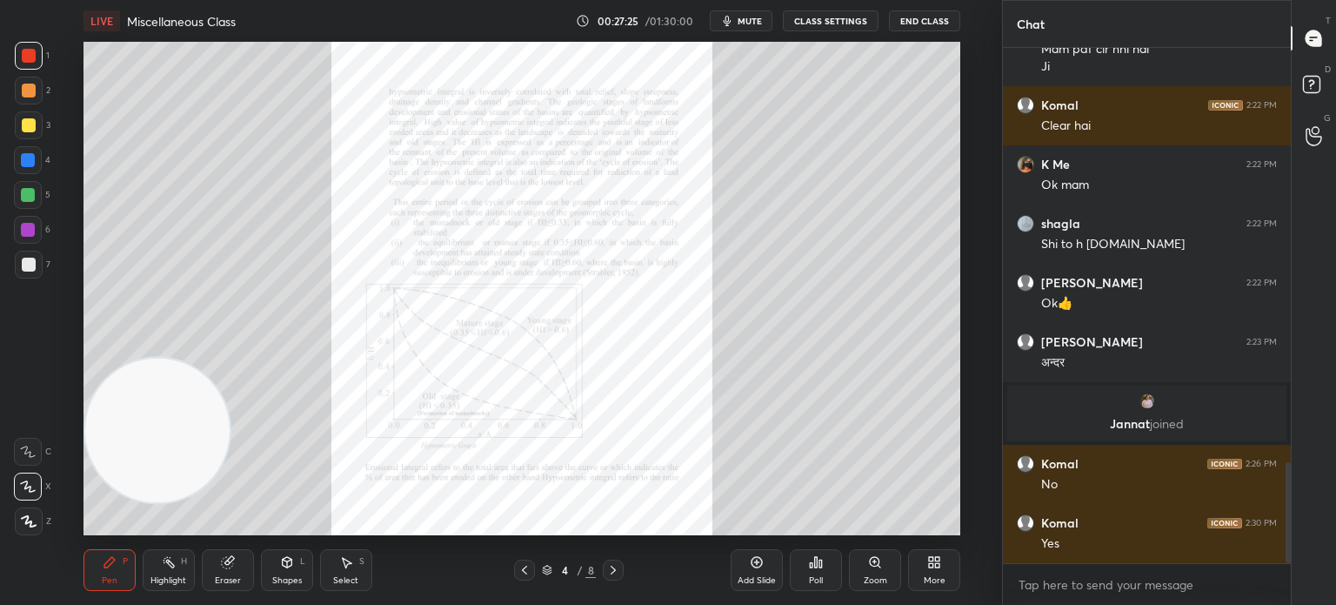
click at [879, 564] on icon at bounding box center [875, 562] width 10 height 10
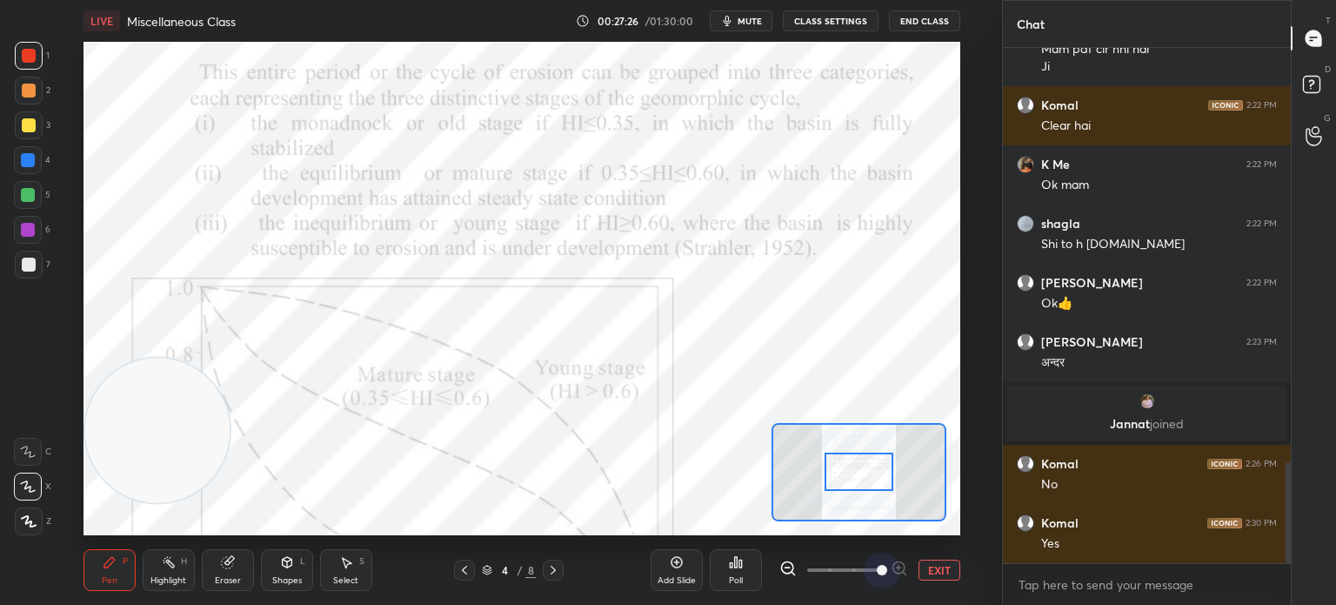
click at [879, 564] on span at bounding box center [843, 570] width 73 height 26
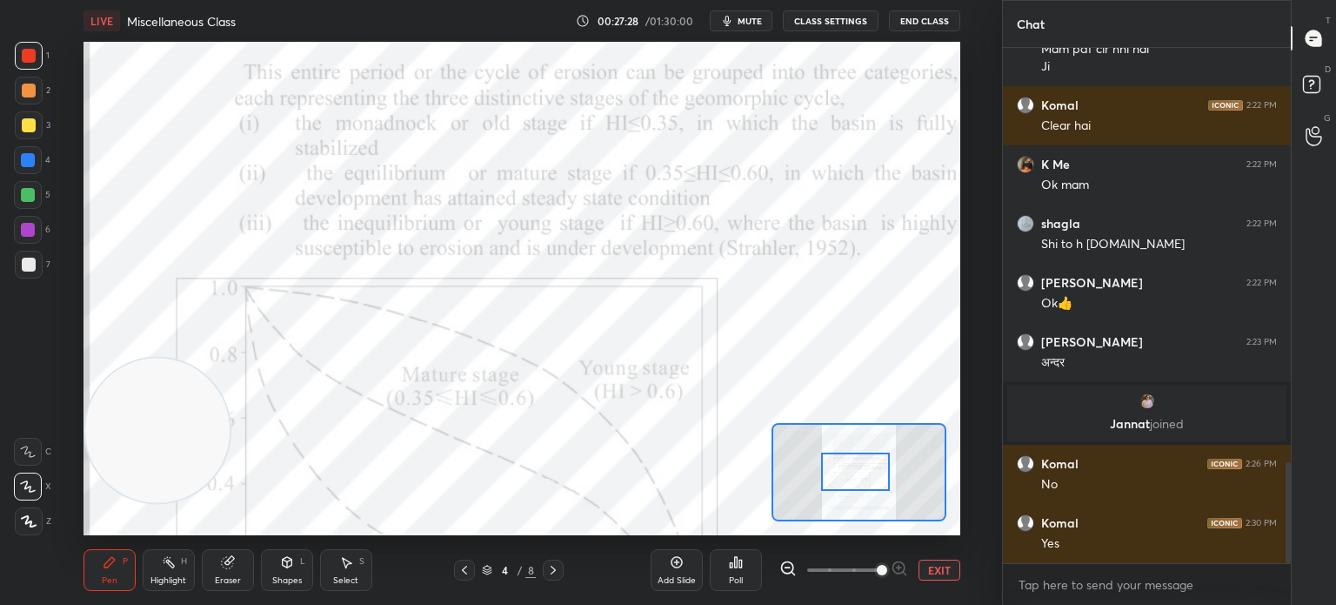
click at [863, 471] on div at bounding box center [855, 471] width 69 height 38
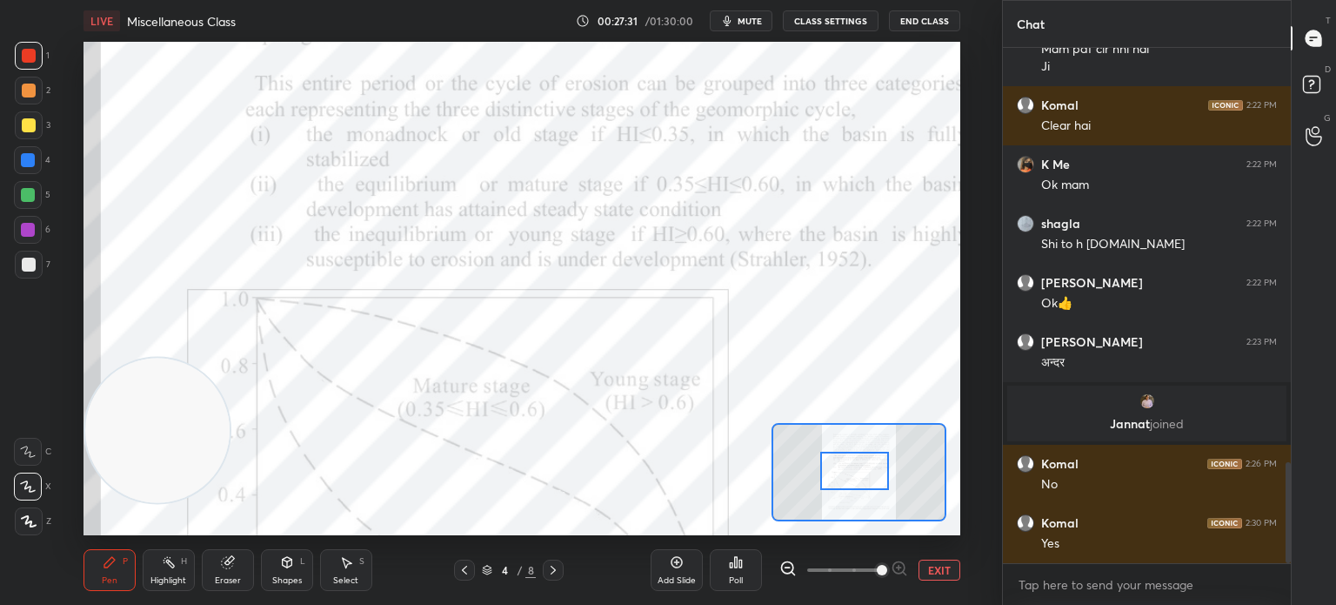
click at [884, 486] on div at bounding box center [860, 472] width 176 height 98
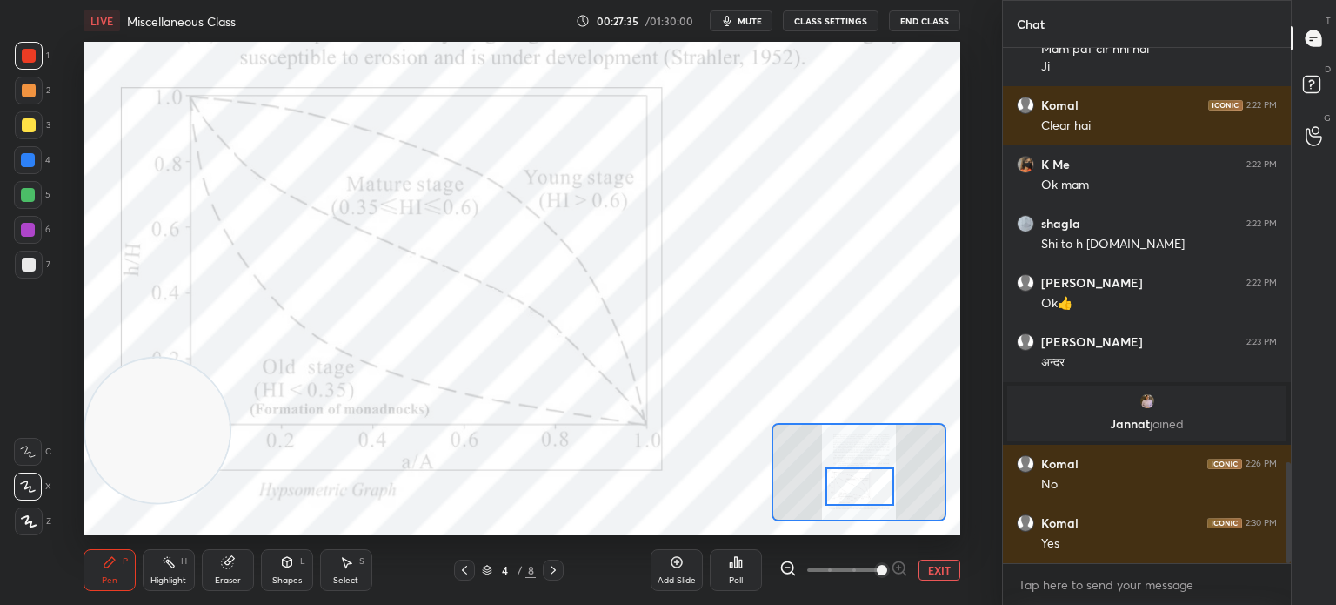
drag, startPoint x: 881, startPoint y: 493, endPoint x: 856, endPoint y: 493, distance: 25.2
click at [856, 493] on div at bounding box center [860, 486] width 69 height 38
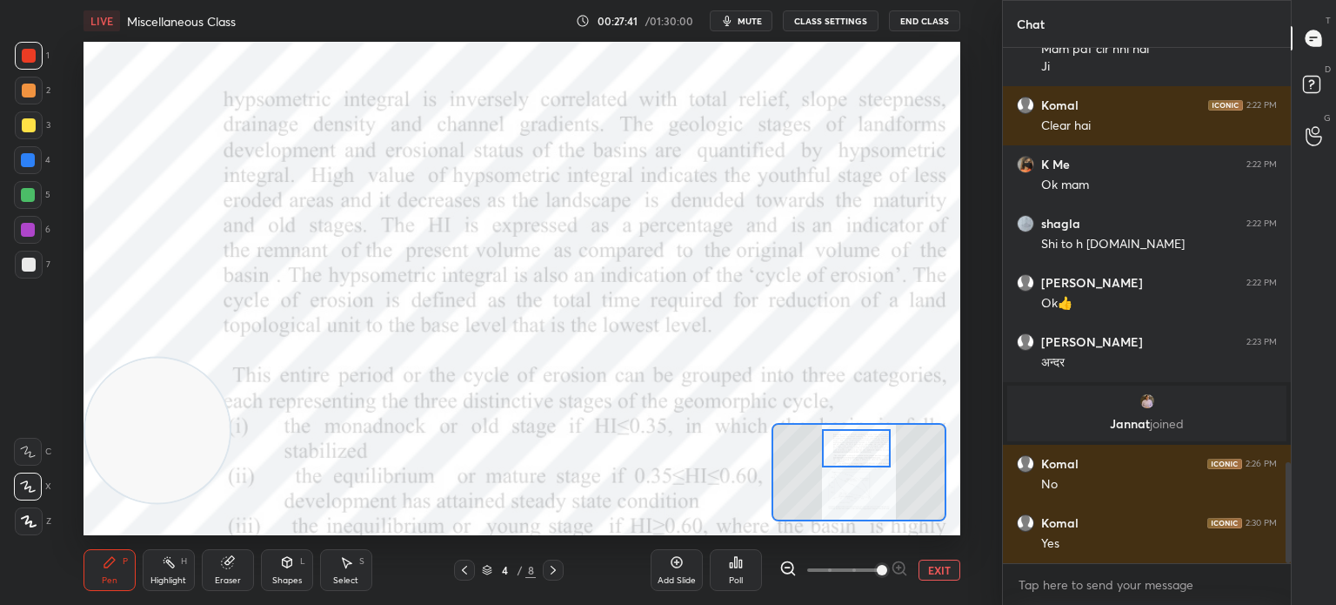
drag, startPoint x: 856, startPoint y: 493, endPoint x: 852, endPoint y: 455, distance: 38.4
click at [852, 455] on div at bounding box center [856, 448] width 69 height 38
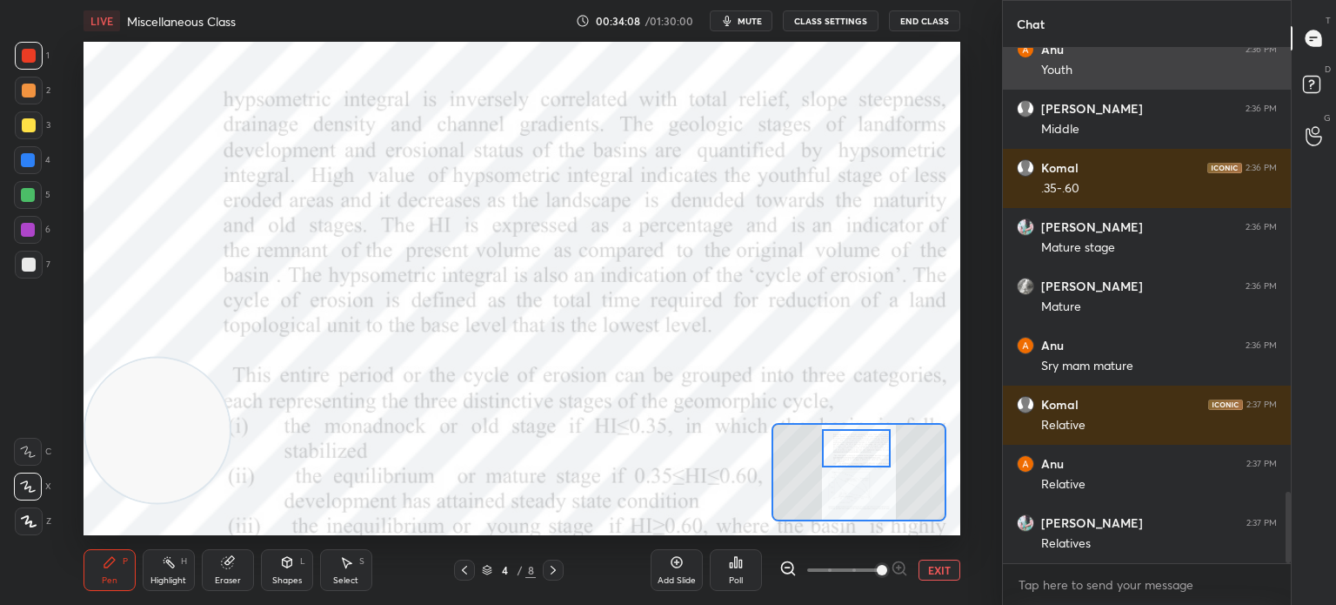
scroll to position [3215, 0]
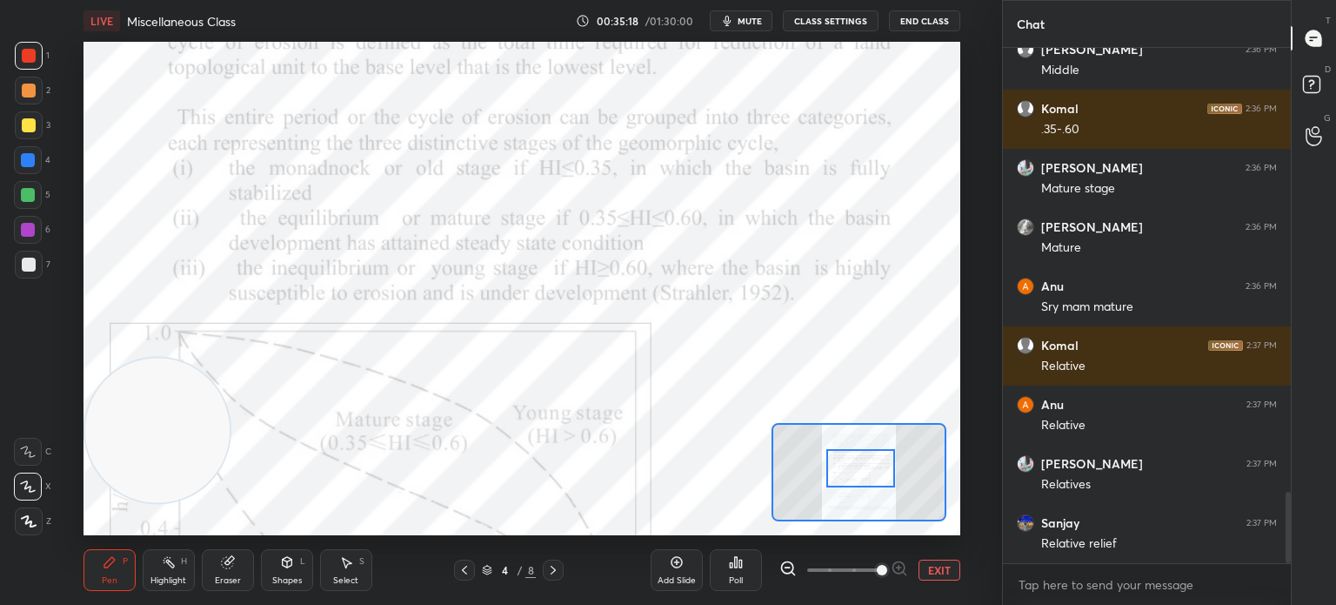
drag, startPoint x: 858, startPoint y: 445, endPoint x: 863, endPoint y: 462, distance: 18.2
click at [863, 462] on div at bounding box center [860, 468] width 69 height 38
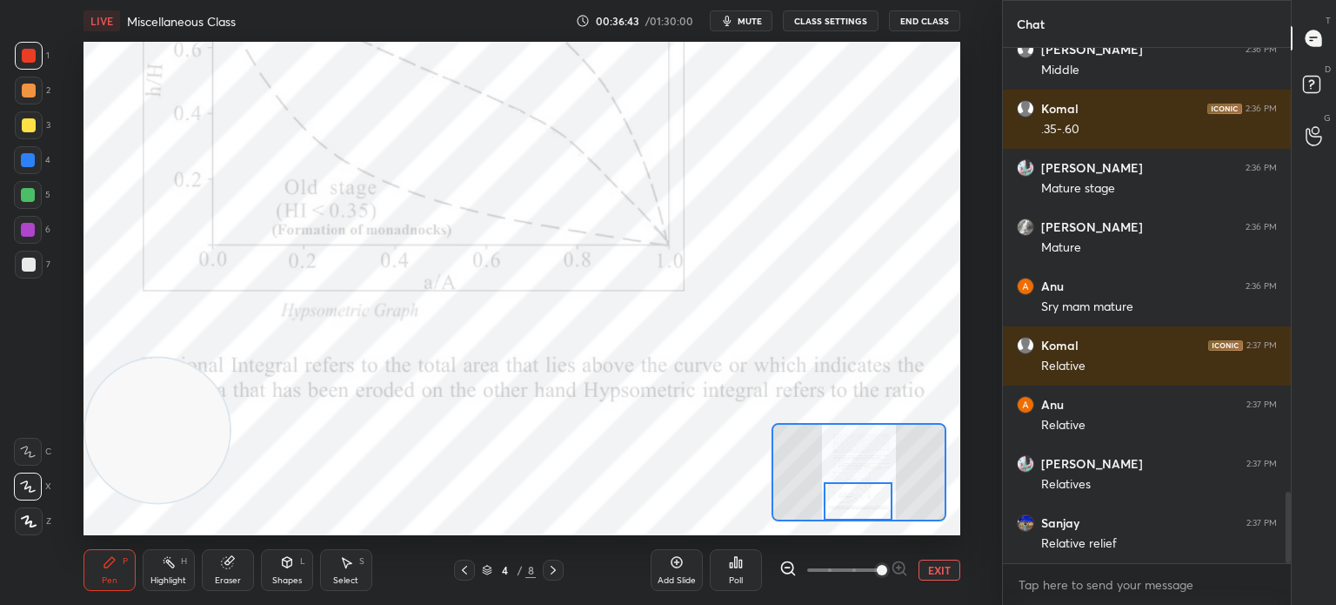
drag, startPoint x: 846, startPoint y: 466, endPoint x: 842, endPoint y: 513, distance: 47.1
click at [842, 513] on div at bounding box center [858, 501] width 69 height 38
drag, startPoint x: 179, startPoint y: 465, endPoint x: 318, endPoint y: 539, distance: 158.0
click at [318, 539] on div "LIVE Miscellaneous Class 00:36:52 / 01:30:00 mute CLASS SETTINGS End Class Sett…" at bounding box center [522, 302] width 933 height 605
click at [557, 568] on icon at bounding box center [553, 570] width 14 height 14
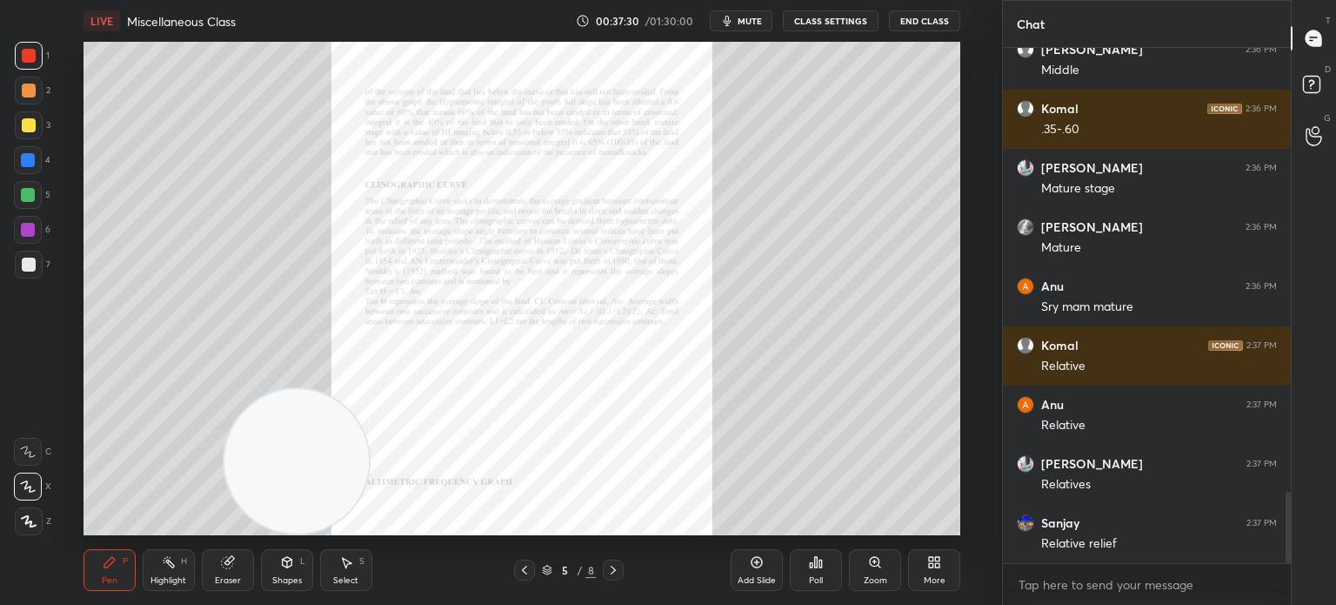
click at [873, 564] on icon at bounding box center [875, 562] width 10 height 10
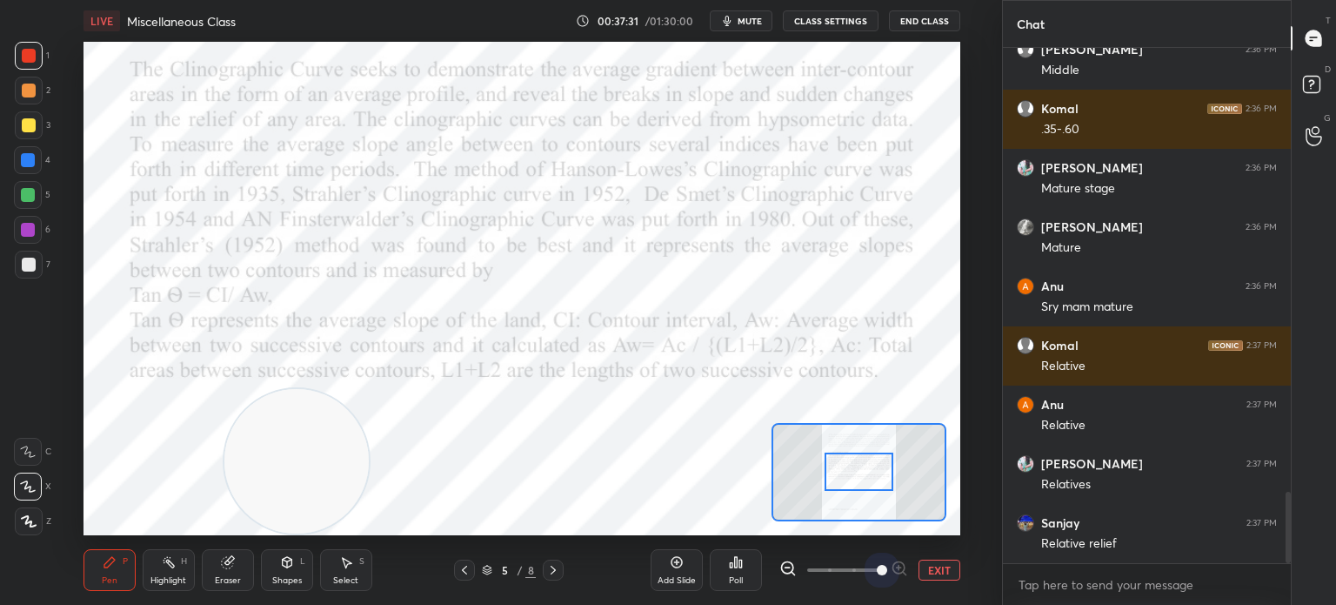
click at [873, 564] on span at bounding box center [843, 570] width 73 height 26
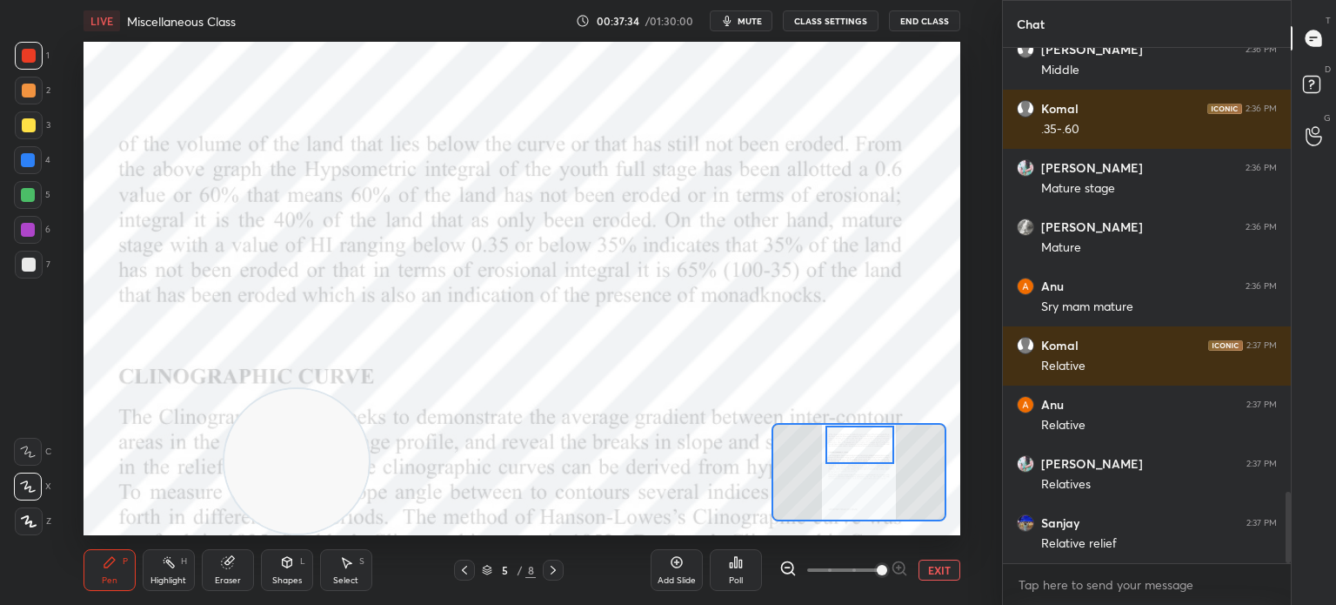
drag, startPoint x: 856, startPoint y: 455, endPoint x: 857, endPoint y: 428, distance: 27.0
click at [857, 428] on div at bounding box center [860, 444] width 69 height 38
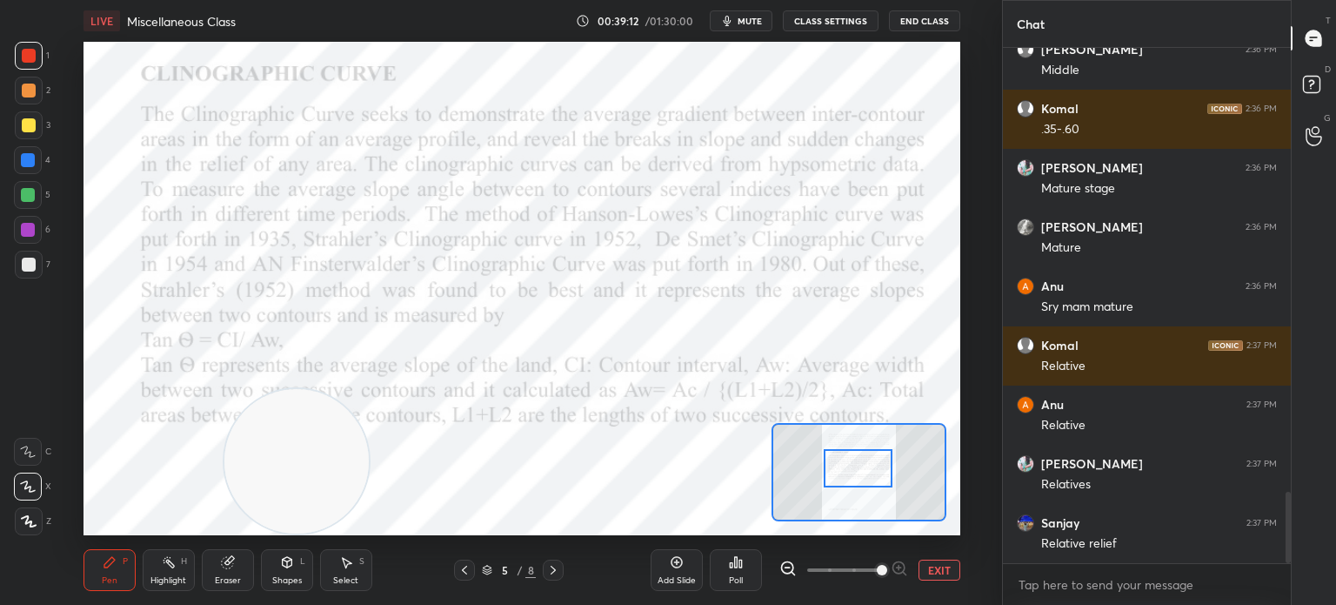
drag, startPoint x: 856, startPoint y: 449, endPoint x: 854, endPoint y: 472, distance: 23.6
click at [854, 472] on div at bounding box center [858, 468] width 69 height 38
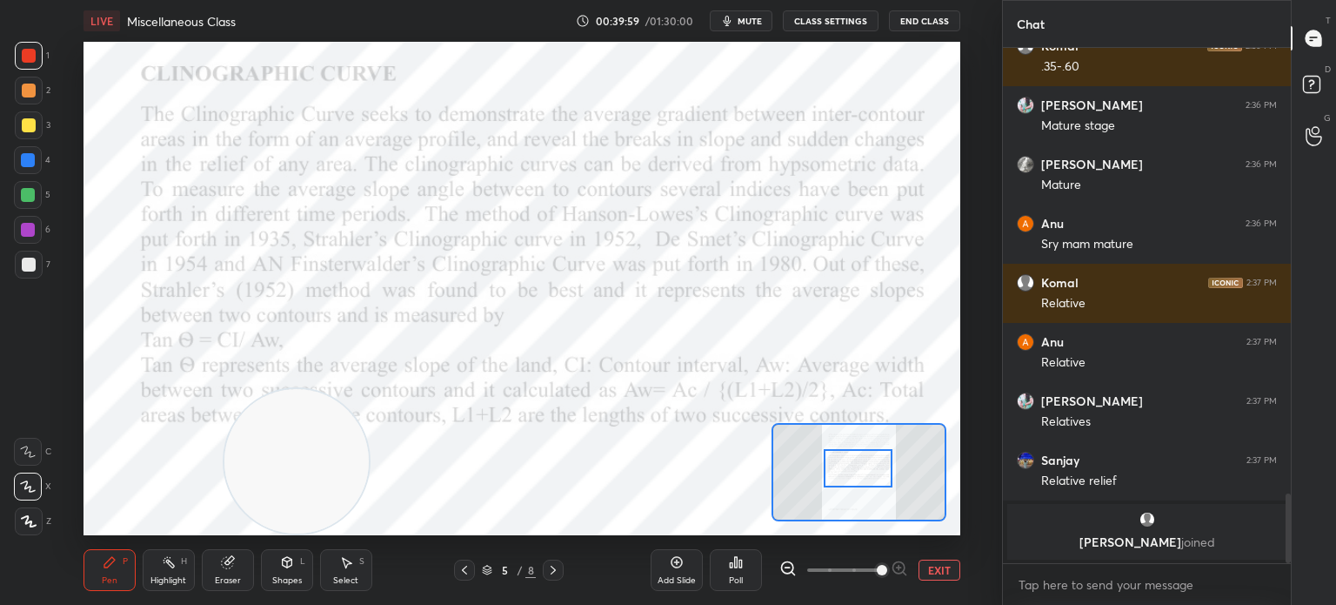
click at [1335, 135] on div "G Raise Hand (G)" at bounding box center [1314, 135] width 44 height 49
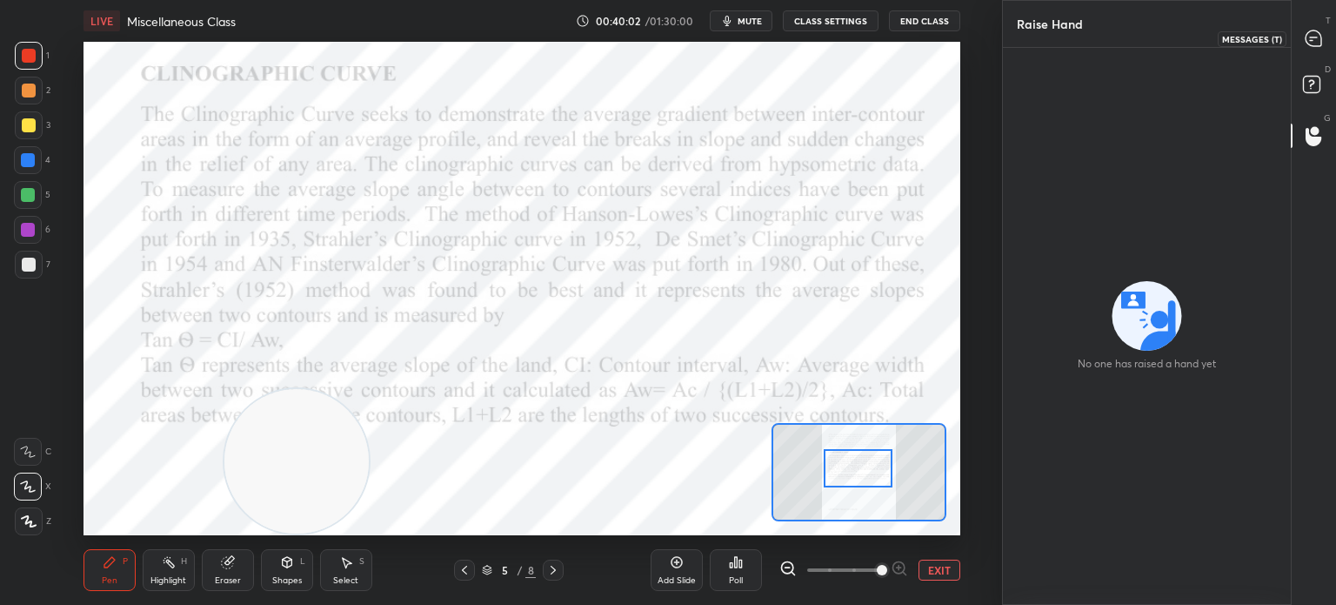
click at [1312, 37] on icon at bounding box center [1314, 38] width 16 height 16
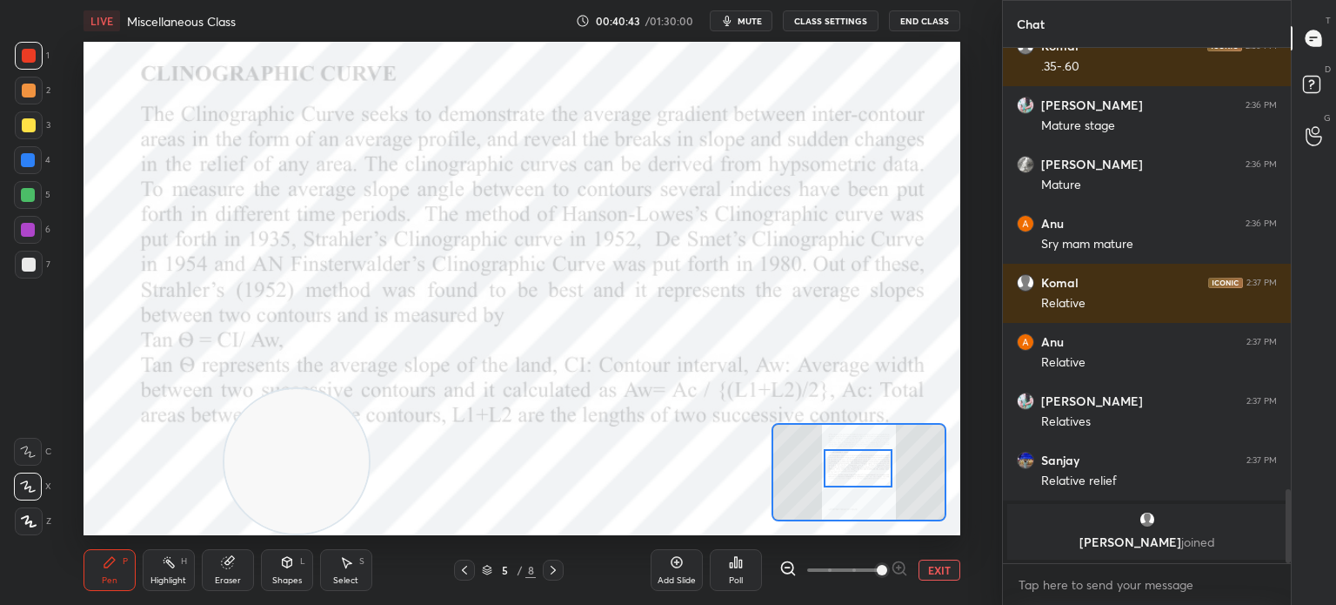
scroll to position [3058, 0]
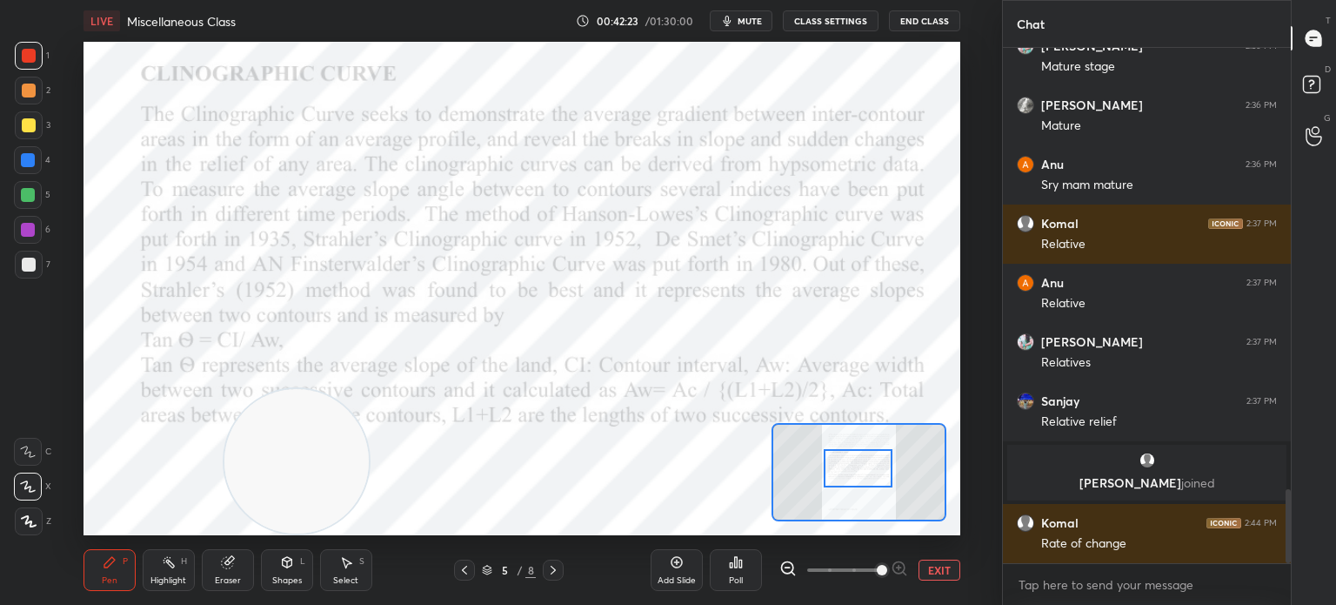
click at [560, 568] on icon at bounding box center [553, 570] width 14 height 14
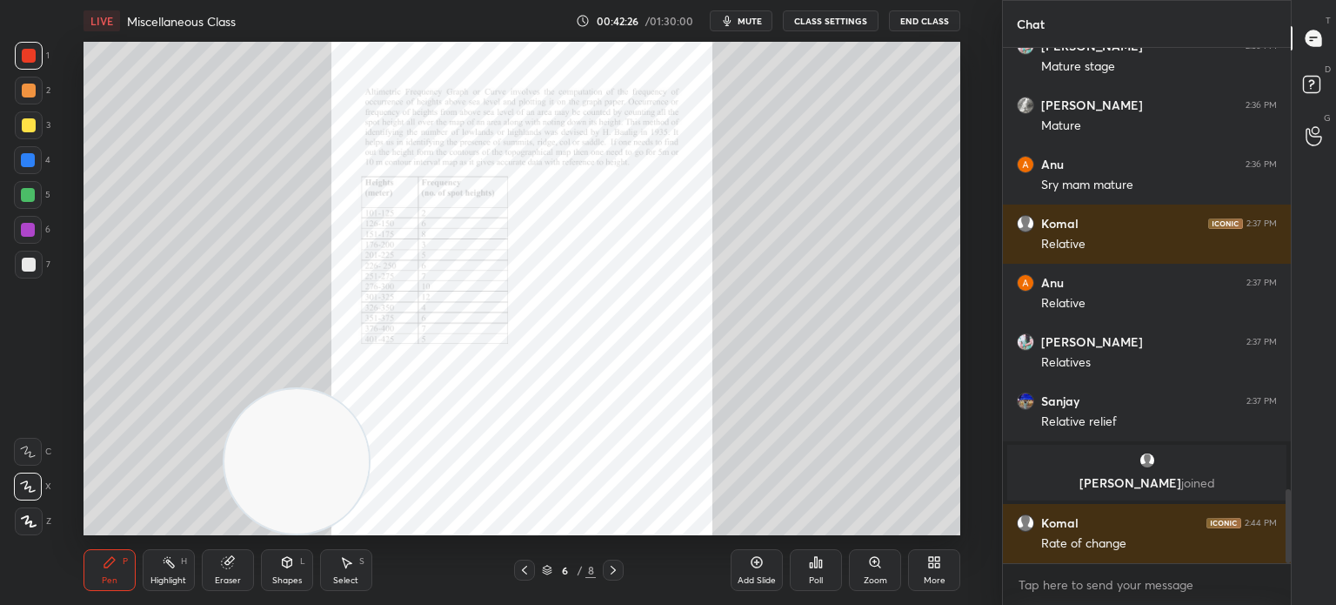
click at [877, 561] on icon at bounding box center [874, 561] width 3 height 0
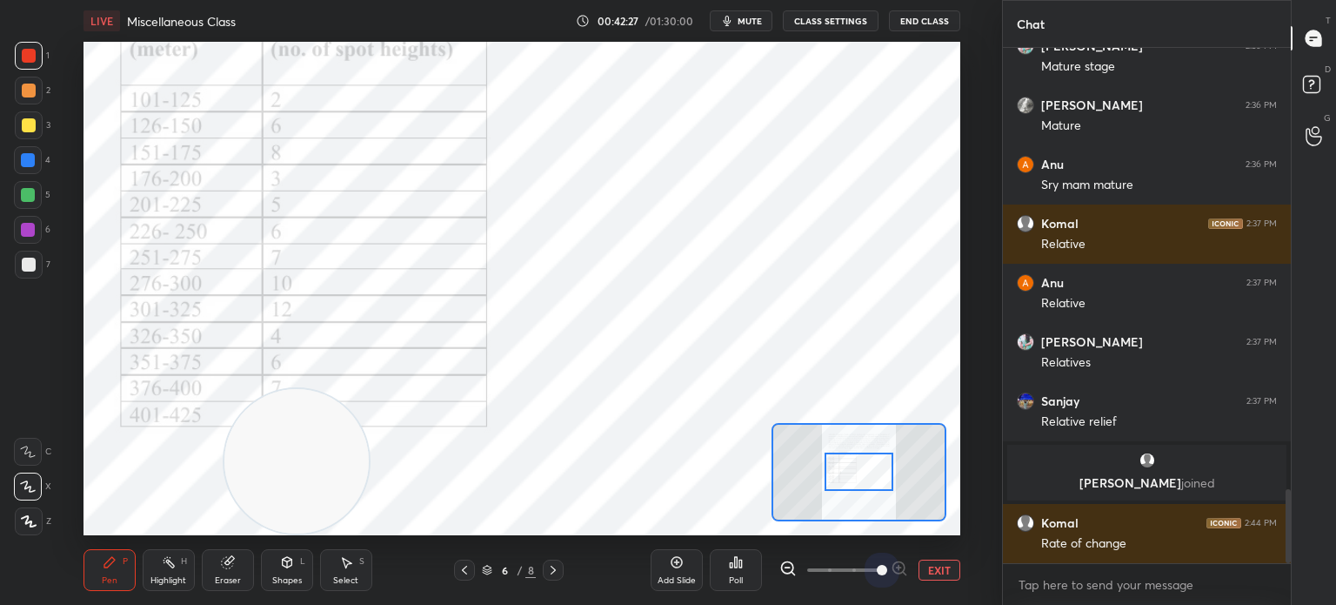
click at [877, 561] on span at bounding box center [843, 570] width 73 height 26
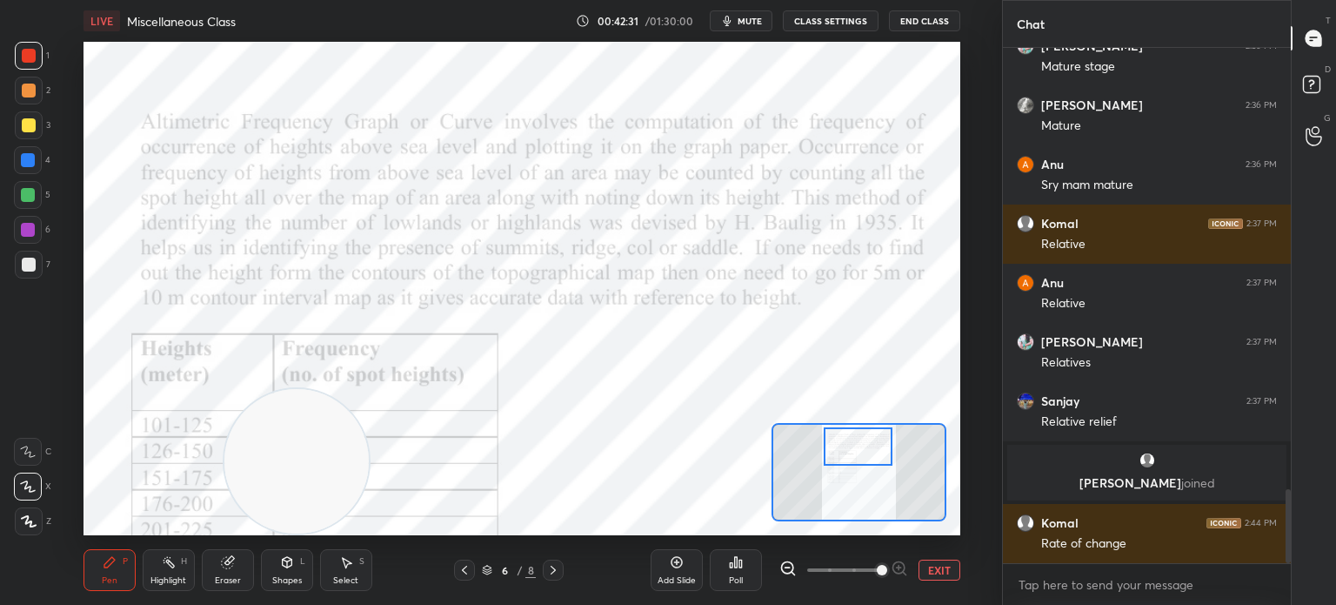
drag, startPoint x: 850, startPoint y: 476, endPoint x: 849, endPoint y: 451, distance: 25.2
click at [849, 451] on div at bounding box center [858, 446] width 69 height 38
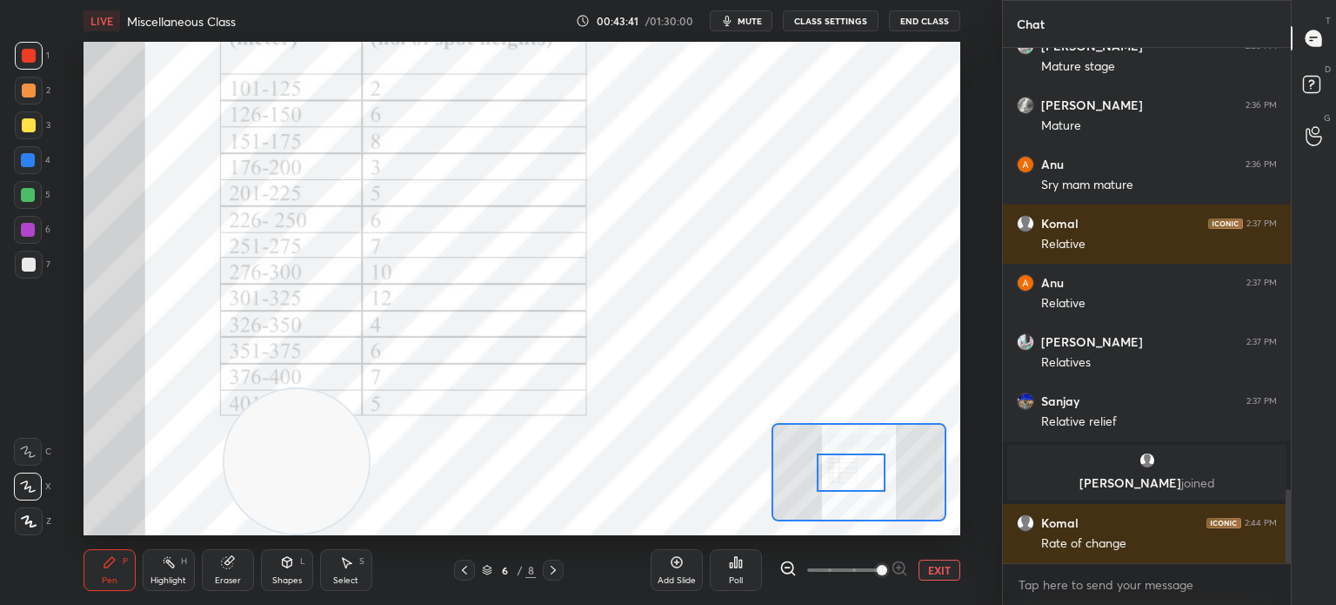
drag, startPoint x: 863, startPoint y: 436, endPoint x: 856, endPoint y: 462, distance: 27.0
click at [856, 462] on div at bounding box center [851, 472] width 69 height 38
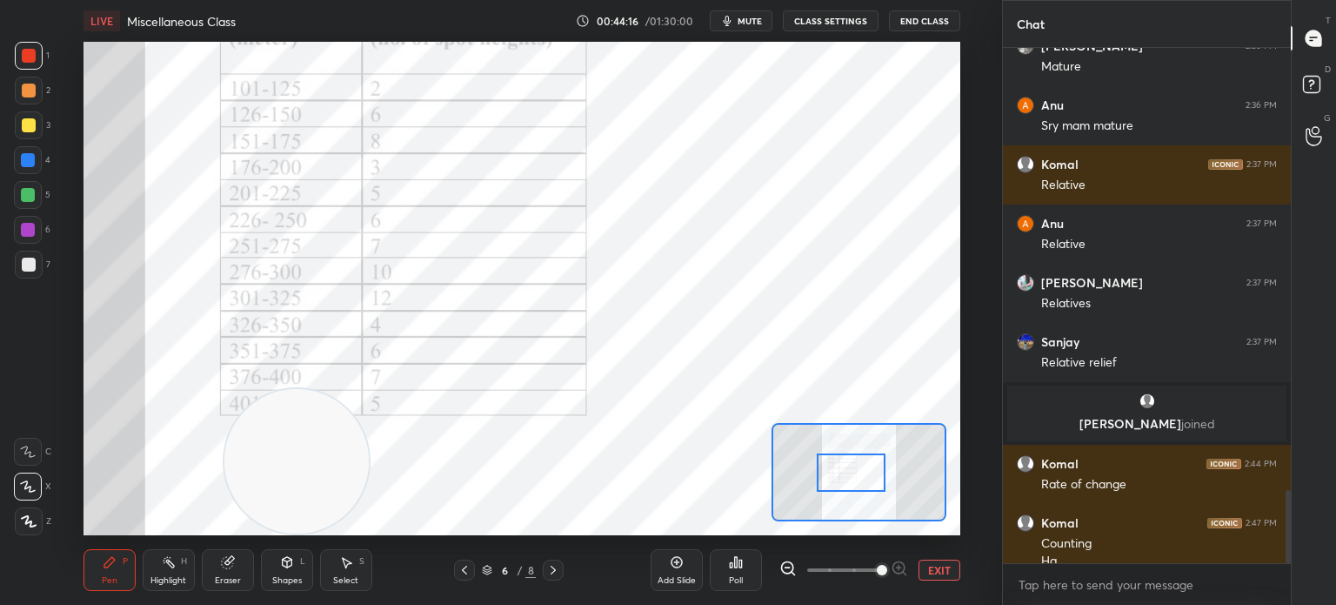
scroll to position [3135, 0]
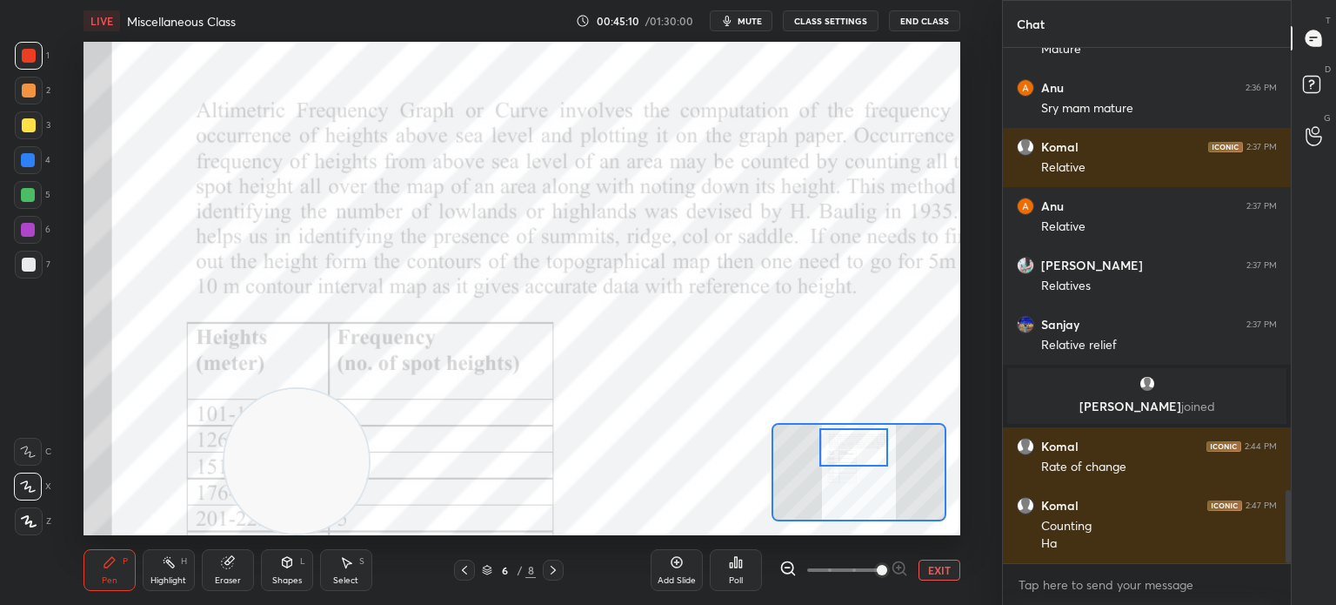
drag, startPoint x: 861, startPoint y: 479, endPoint x: 865, endPoint y: 454, distance: 25.5
click at [865, 454] on div at bounding box center [853, 447] width 69 height 38
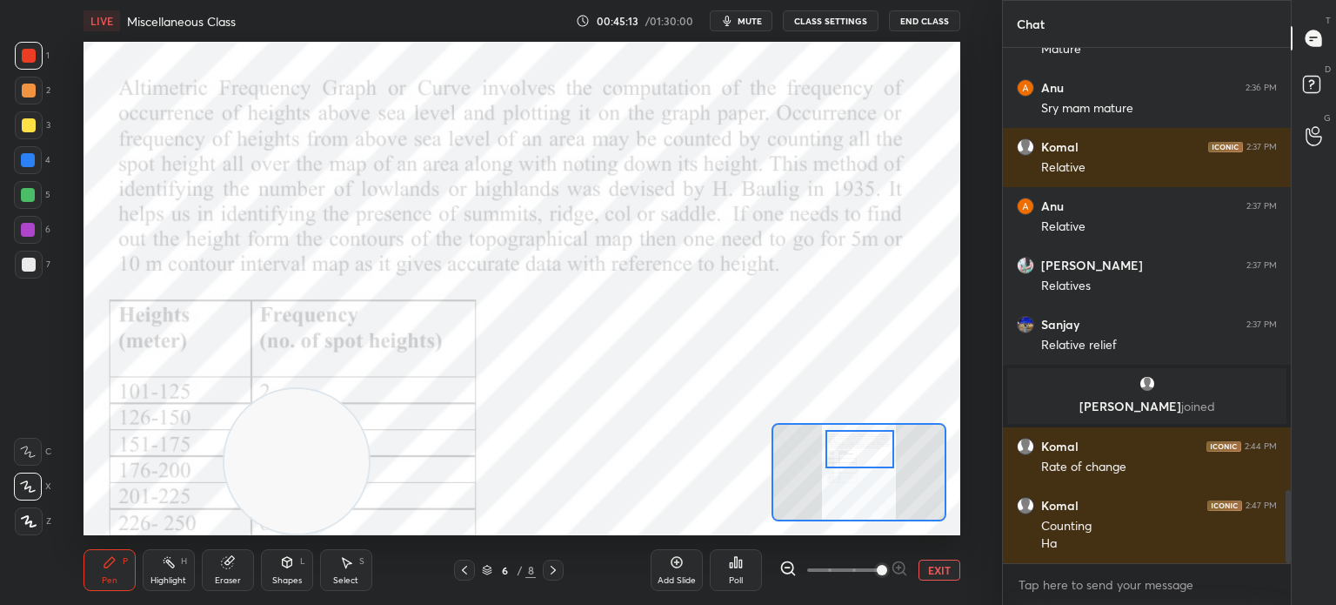
click at [871, 458] on div at bounding box center [860, 449] width 69 height 38
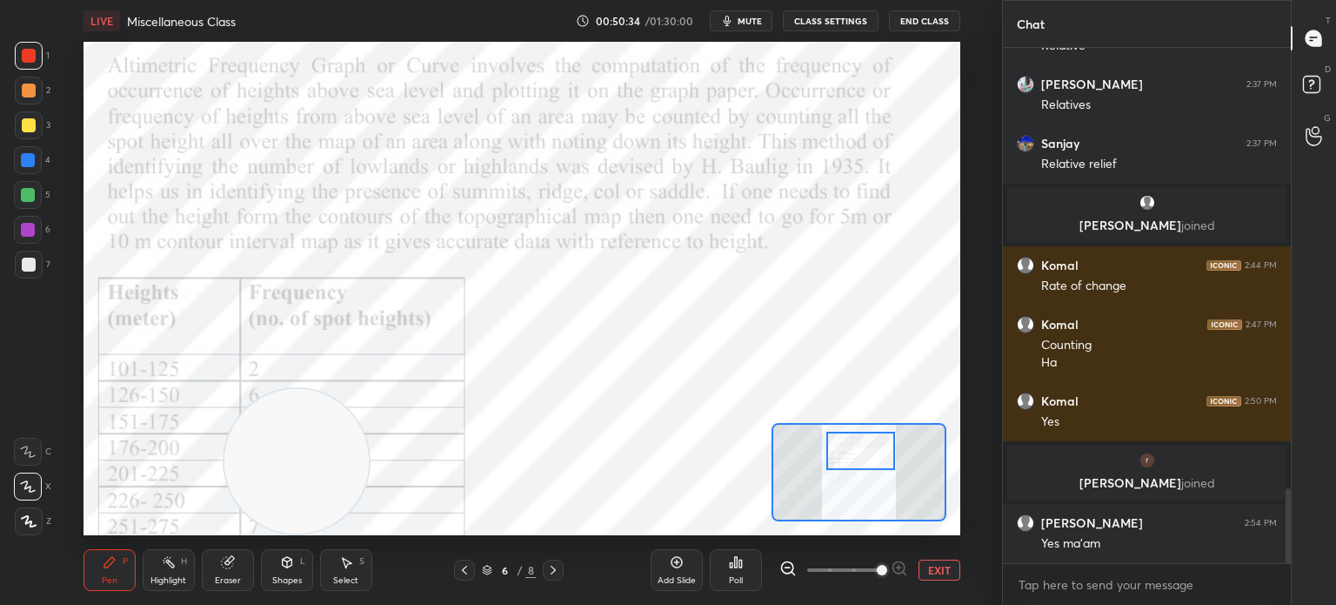
scroll to position [3029, 0]
click at [553, 572] on icon at bounding box center [553, 569] width 5 height 9
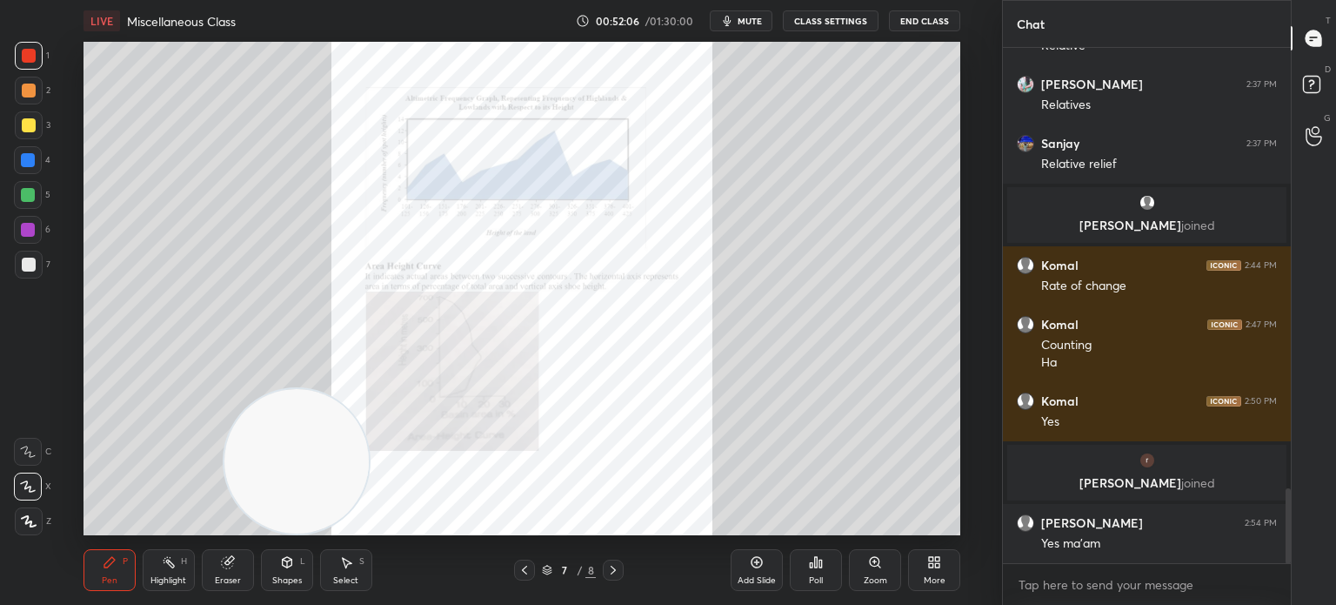
click at [875, 565] on icon at bounding box center [875, 562] width 10 height 10
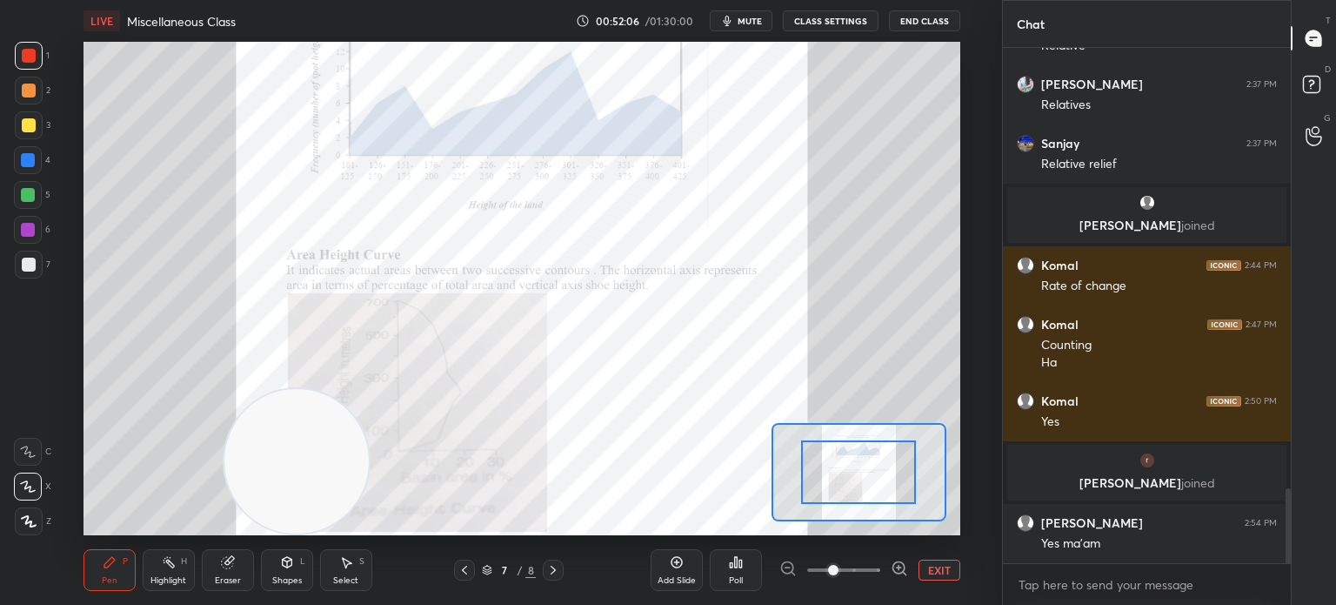
click at [875, 565] on span at bounding box center [843, 570] width 73 height 26
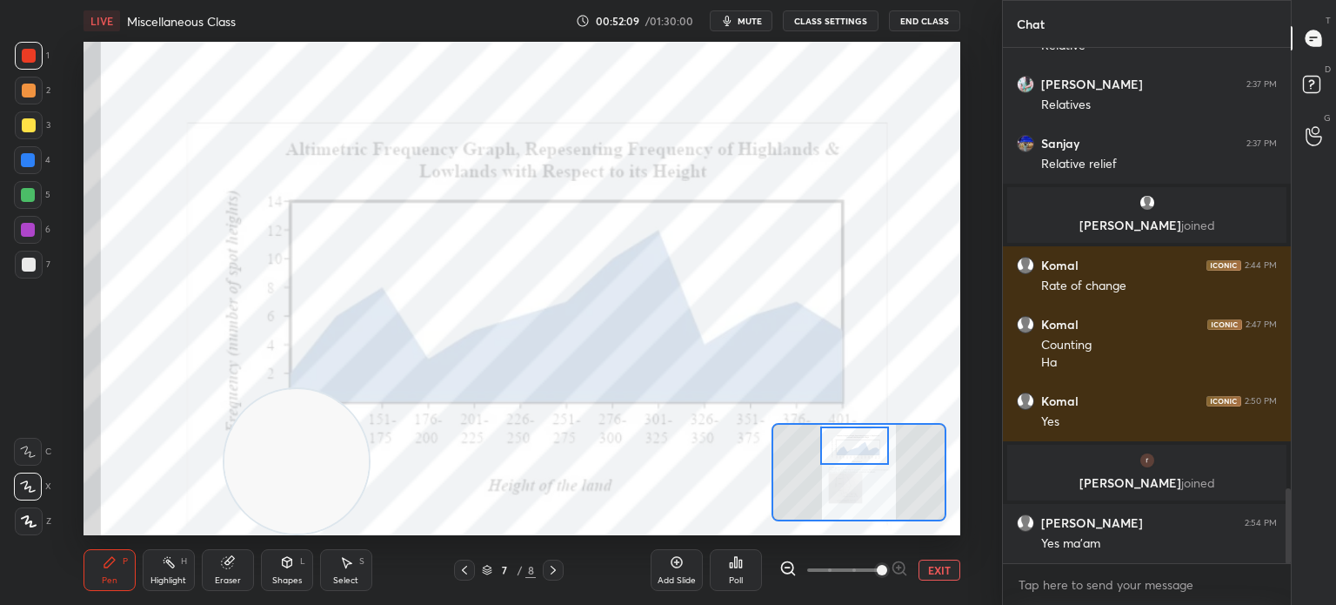
drag, startPoint x: 864, startPoint y: 478, endPoint x: 859, endPoint y: 451, distance: 26.5
click at [859, 451] on div at bounding box center [854, 445] width 69 height 38
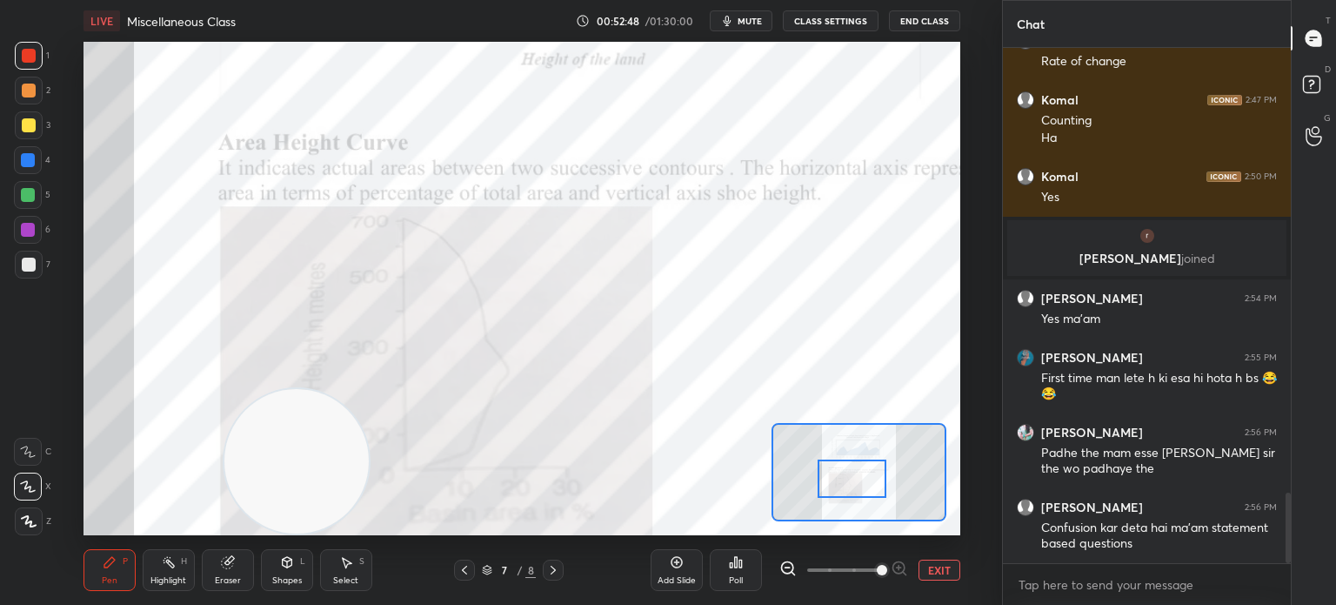
scroll to position [3328, 0]
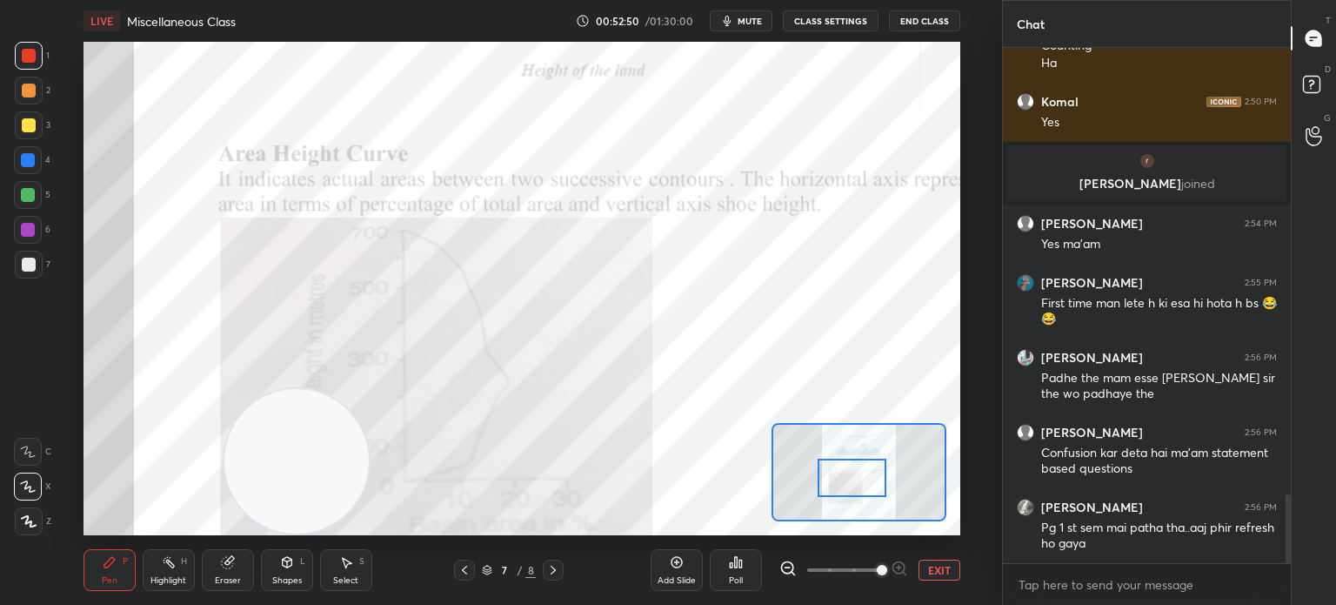
drag, startPoint x: 869, startPoint y: 448, endPoint x: 866, endPoint y: 480, distance: 32.3
click at [866, 480] on div at bounding box center [852, 477] width 69 height 38
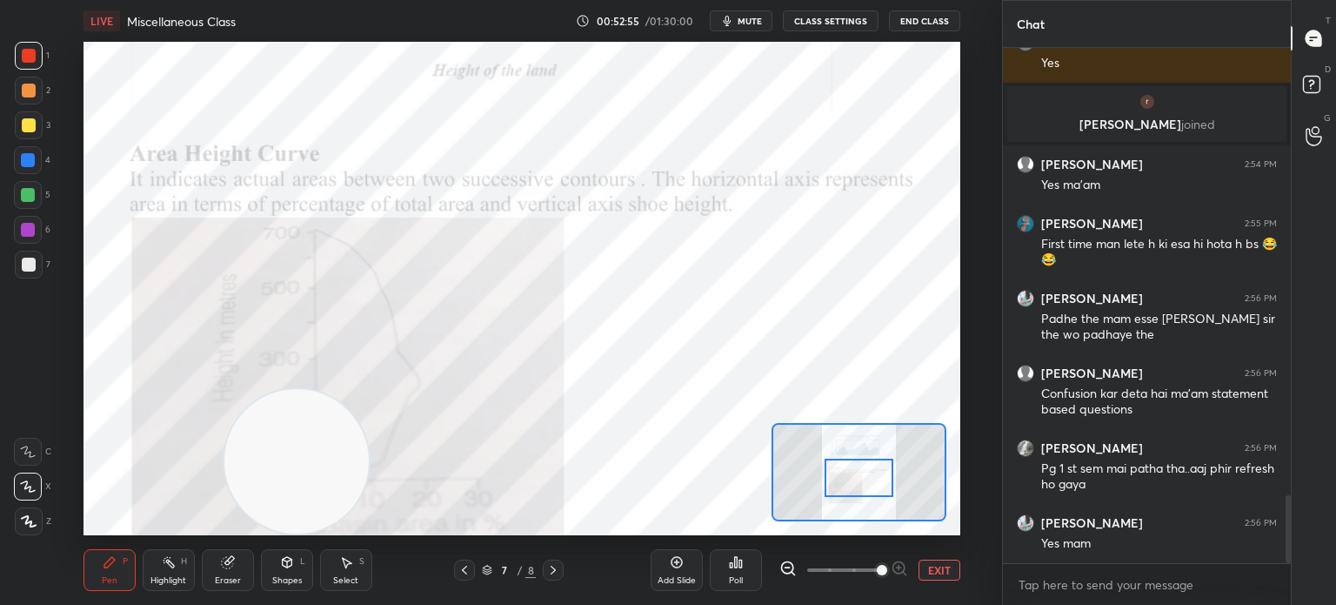
click at [877, 489] on div at bounding box center [859, 477] width 69 height 38
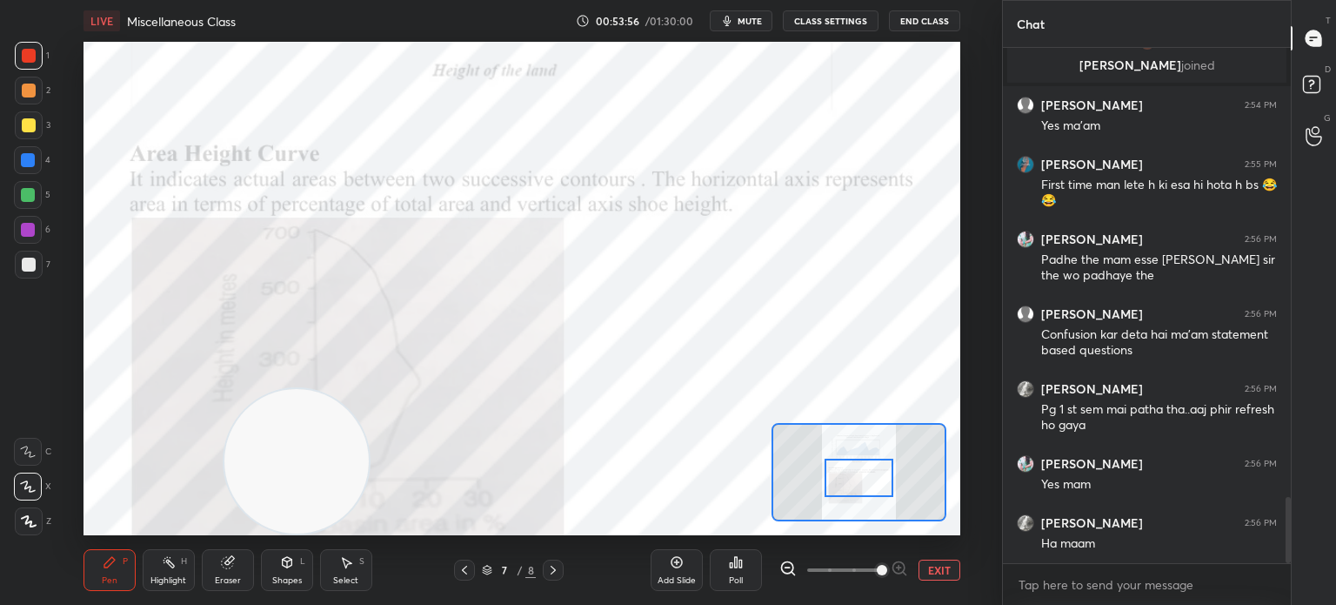
scroll to position [3506, 0]
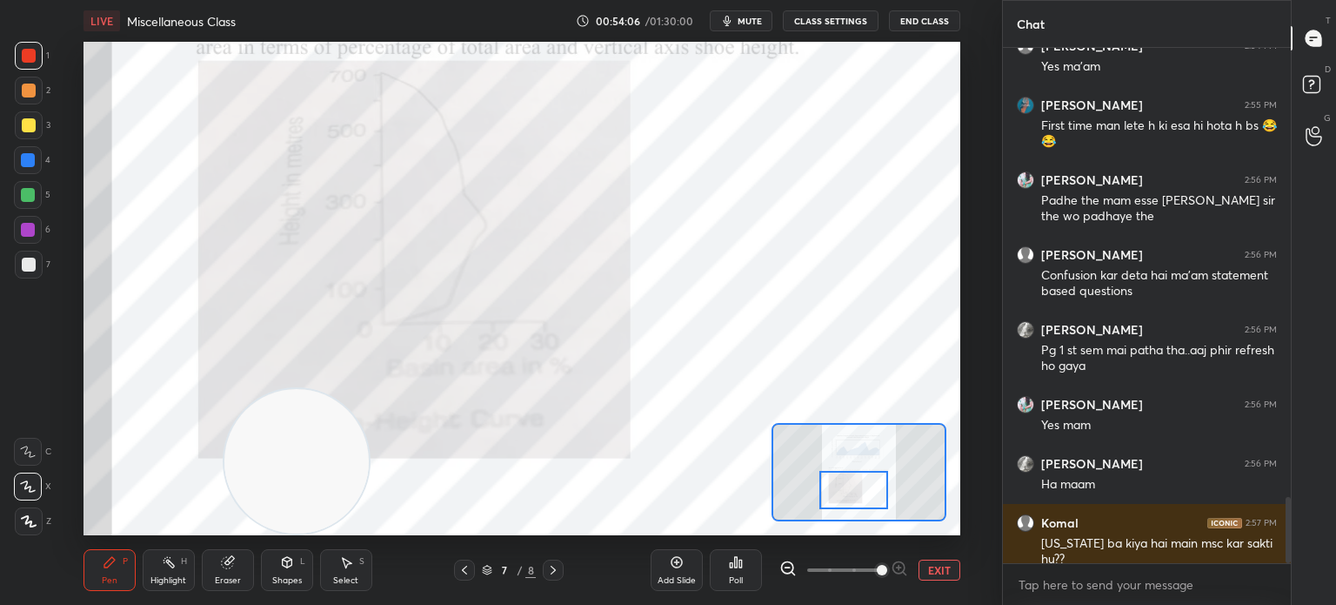
drag, startPoint x: 845, startPoint y: 486, endPoint x: 839, endPoint y: 498, distance: 13.2
click at [839, 498] on div at bounding box center [853, 490] width 69 height 38
drag, startPoint x: 334, startPoint y: 475, endPoint x: 842, endPoint y: 225, distance: 566.0
click at [842, 224] on video at bounding box center [804, 211] width 144 height 144
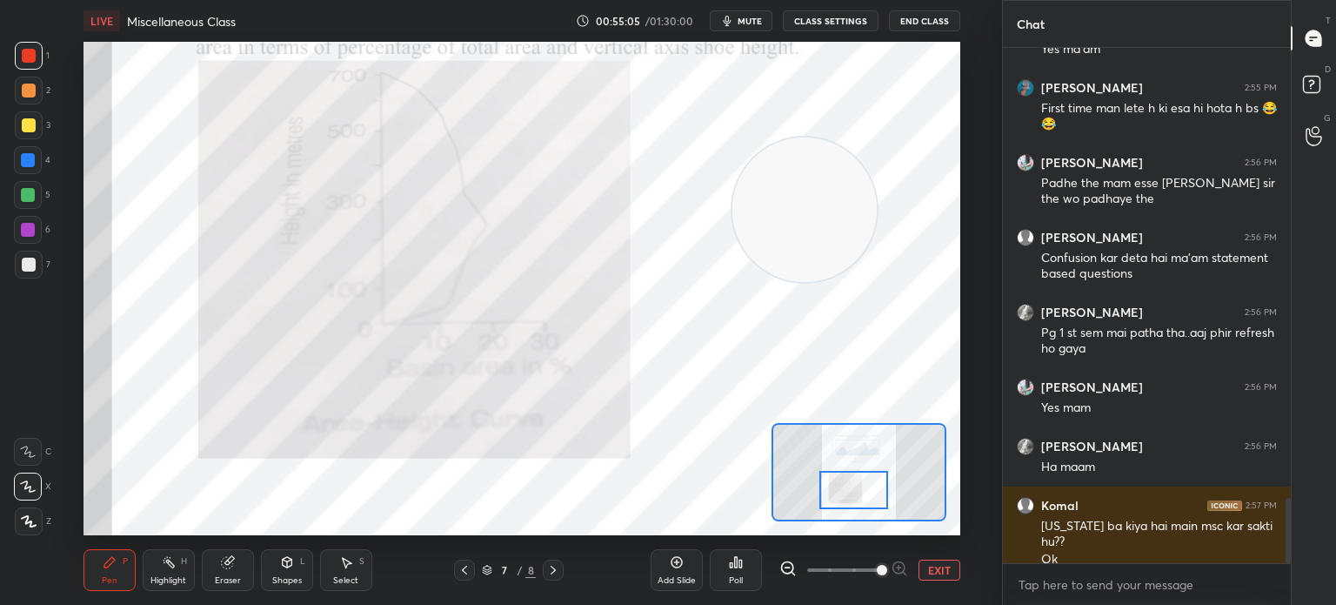
click at [558, 572] on icon at bounding box center [553, 570] width 14 height 14
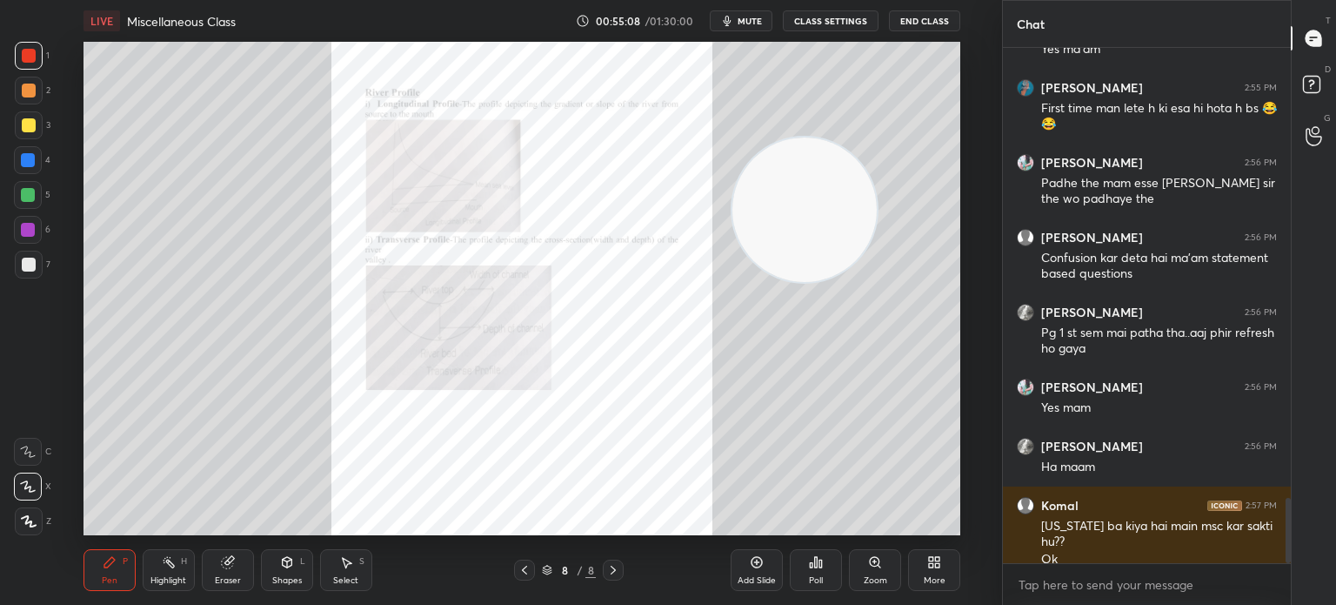
click at [873, 565] on icon at bounding box center [875, 562] width 10 height 10
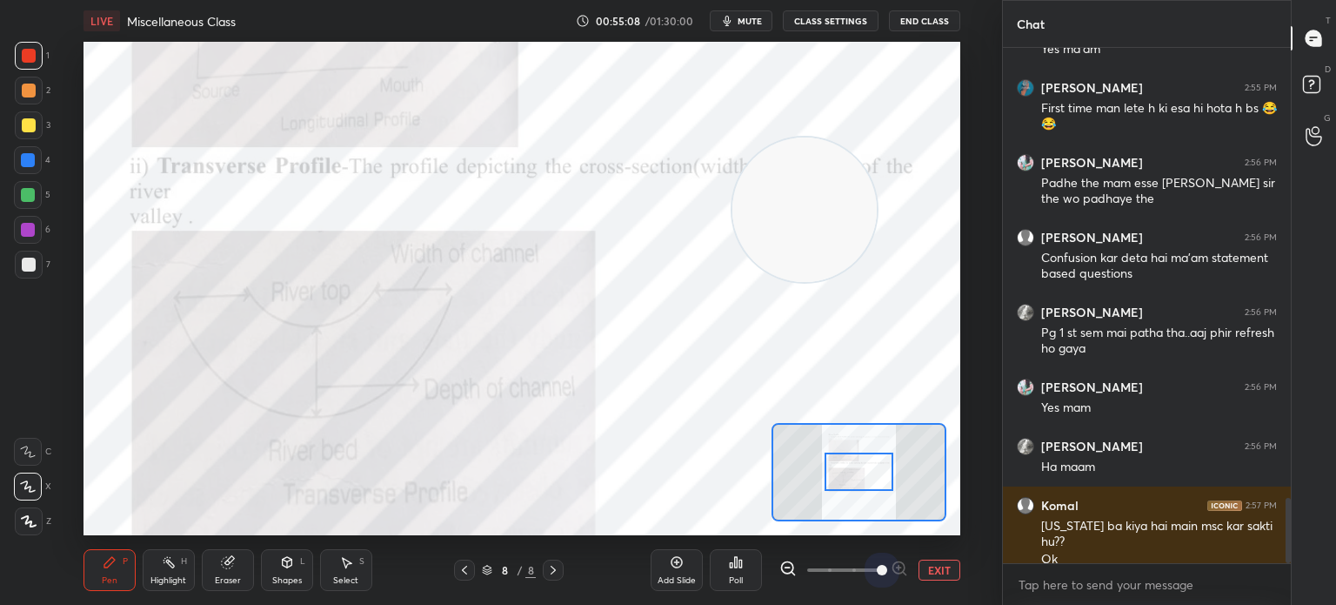
click at [873, 565] on span at bounding box center [843, 570] width 73 height 26
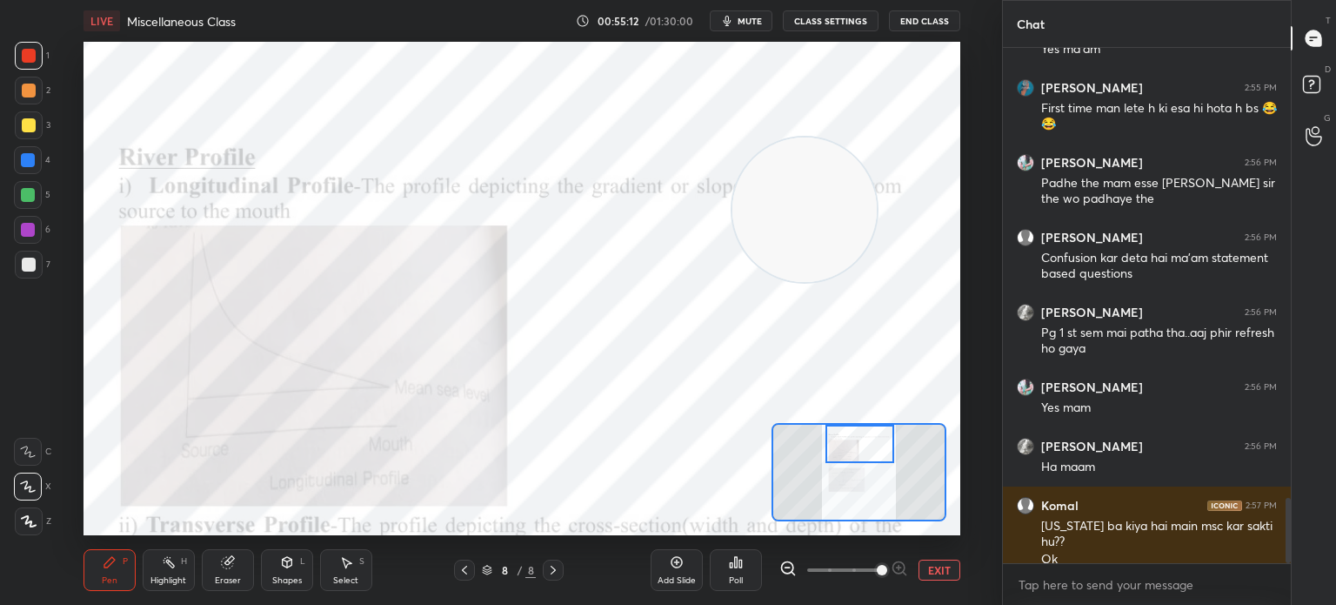
drag, startPoint x: 865, startPoint y: 479, endPoint x: 866, endPoint y: 451, distance: 28.7
click at [866, 451] on div at bounding box center [860, 443] width 69 height 38
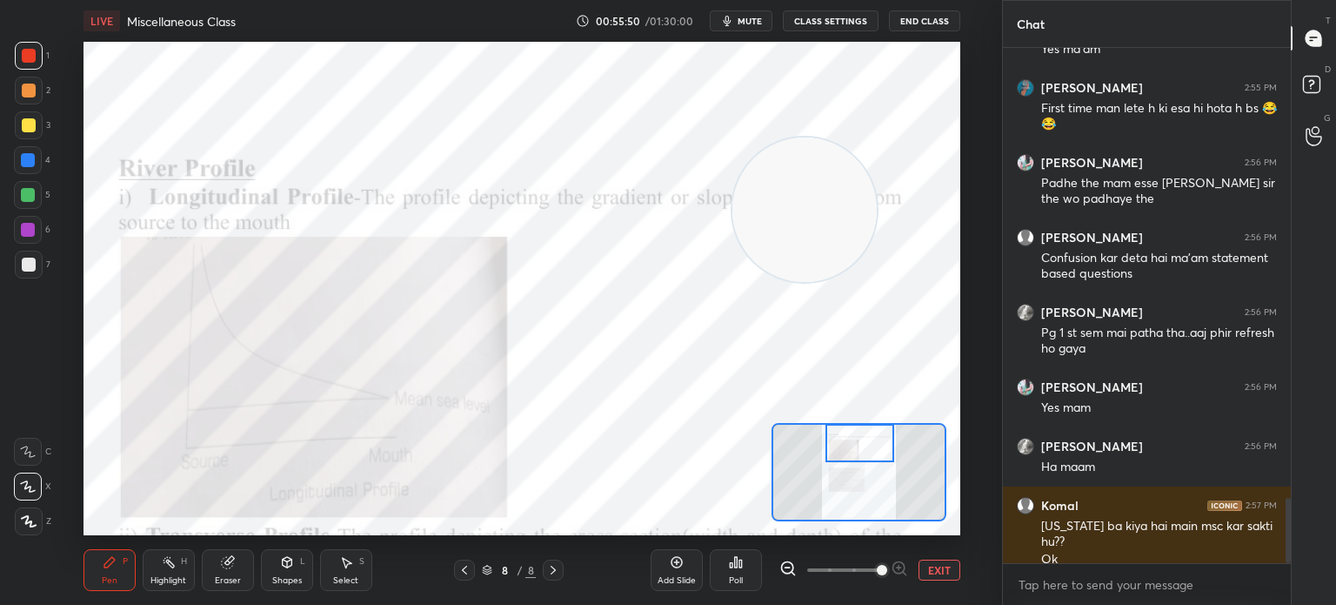
scroll to position [3582, 0]
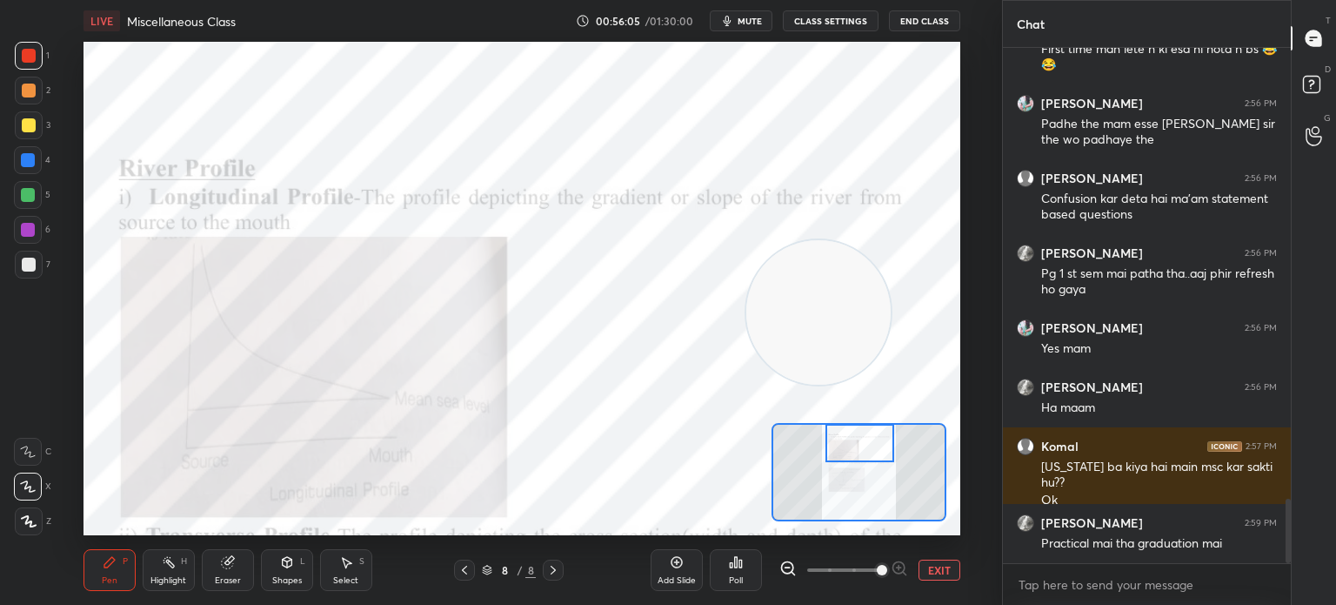
drag, startPoint x: 807, startPoint y: 223, endPoint x: 821, endPoint y: 325, distance: 103.6
click at [821, 326] on video at bounding box center [818, 312] width 144 height 144
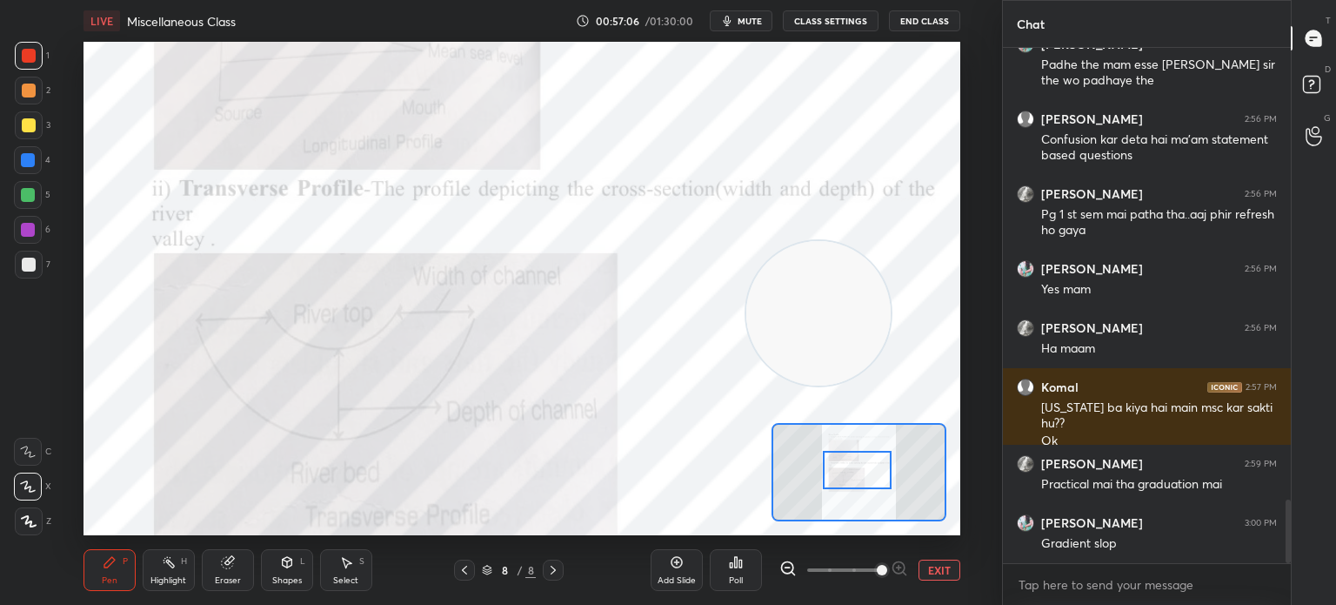
drag, startPoint x: 880, startPoint y: 443, endPoint x: 878, endPoint y: 470, distance: 27.1
click at [878, 470] on div at bounding box center [857, 470] width 69 height 38
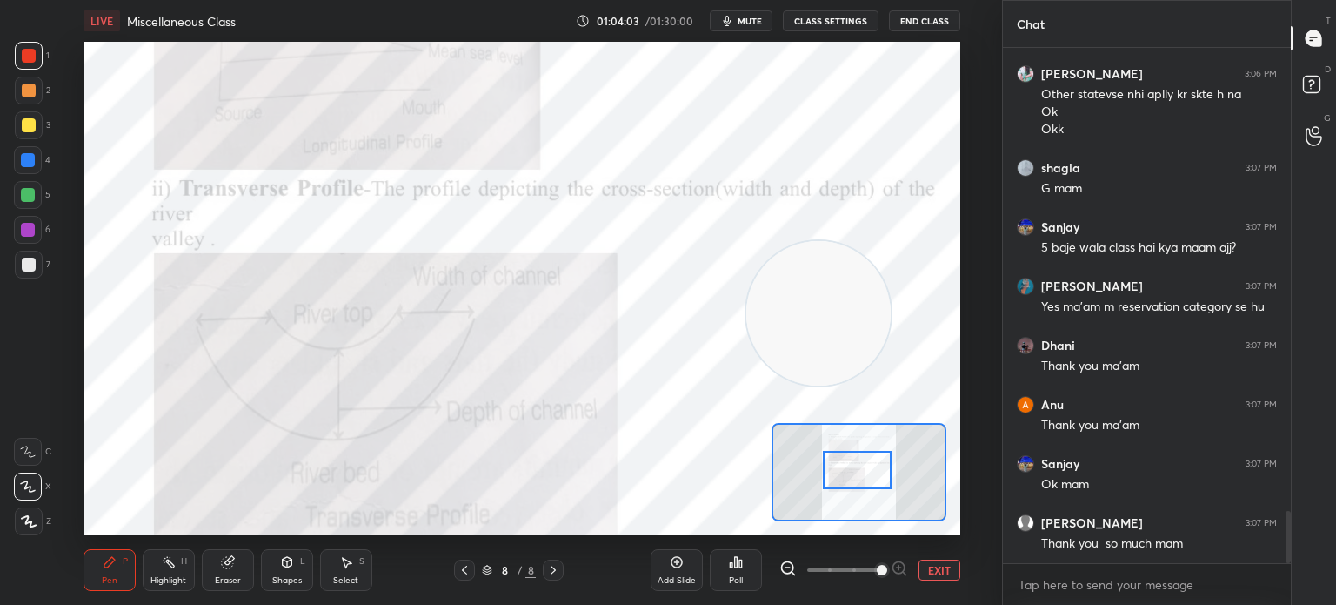
scroll to position [4576, 0]
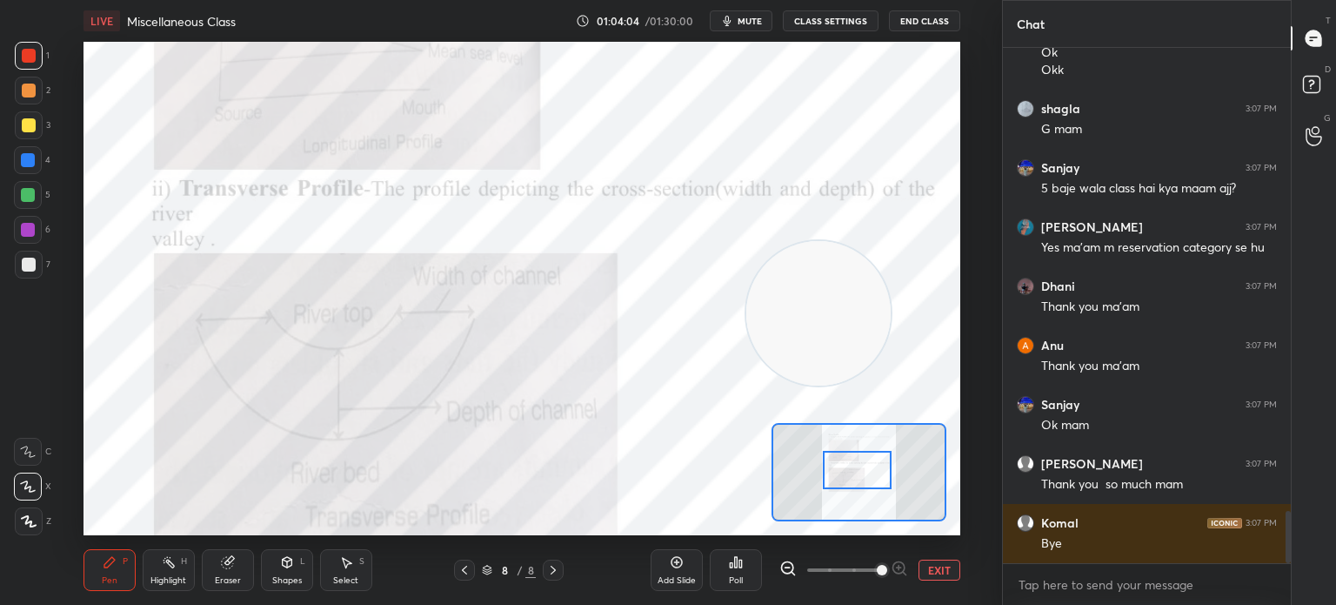
click at [912, 16] on button "End Class" at bounding box center [924, 20] width 71 height 21
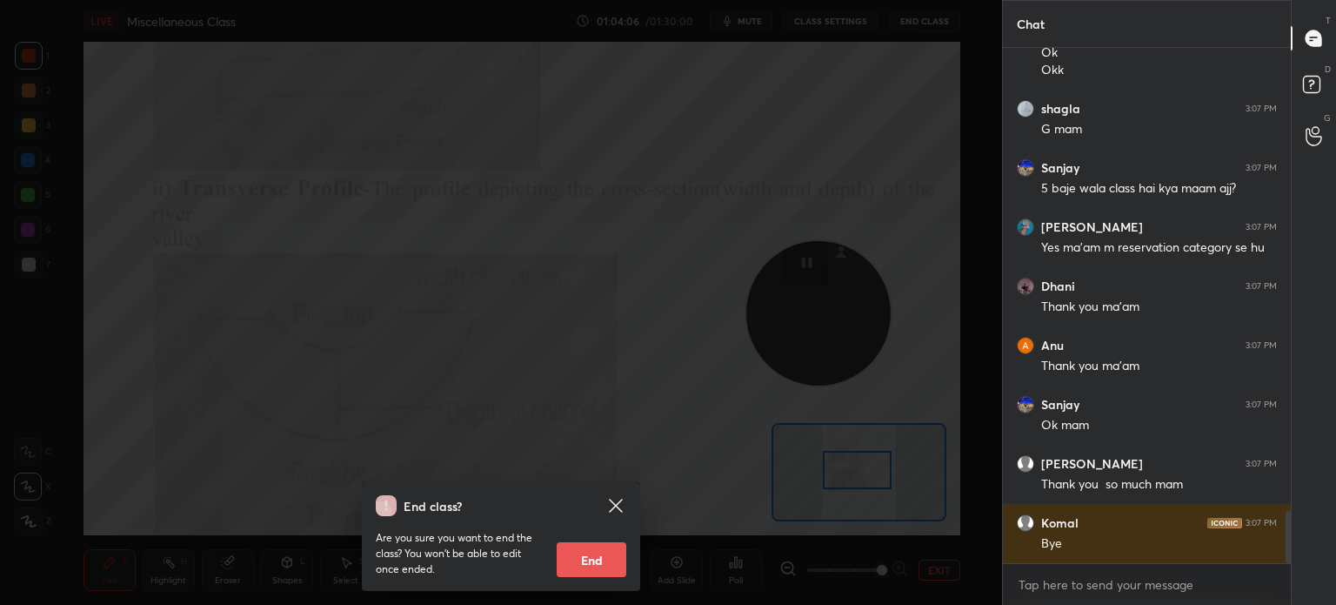
click at [591, 558] on button "End" at bounding box center [592, 559] width 70 height 35
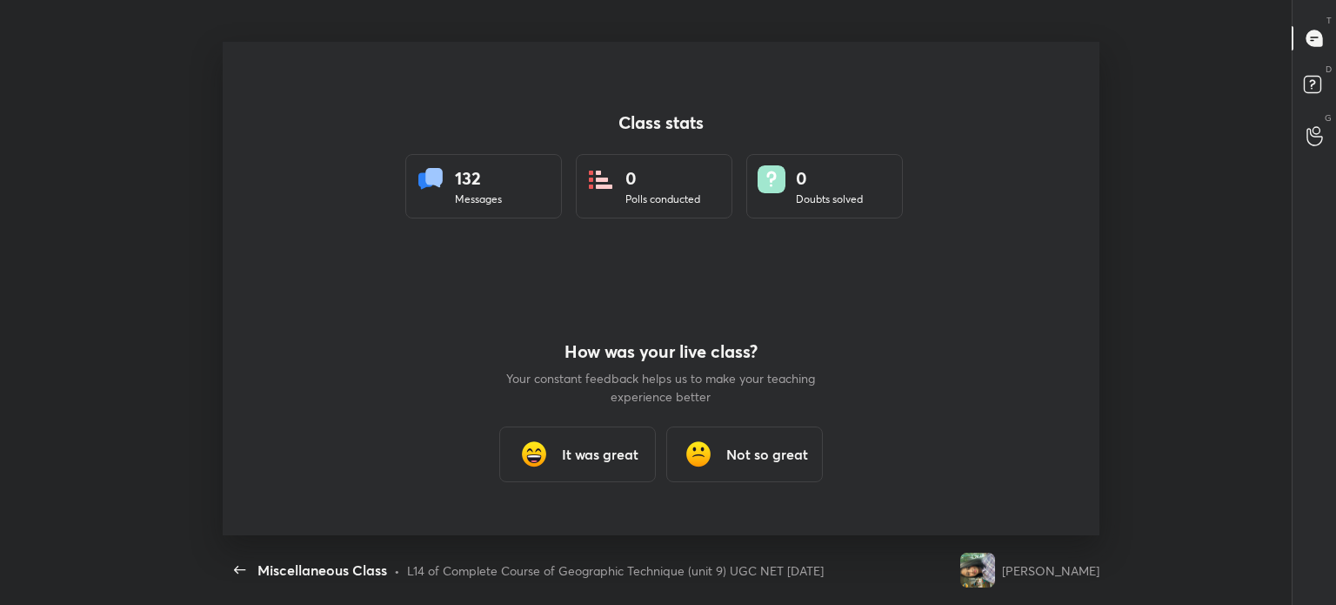
scroll to position [0, 0]
type textarea "x"
